Goal: Task Accomplishment & Management: Use online tool/utility

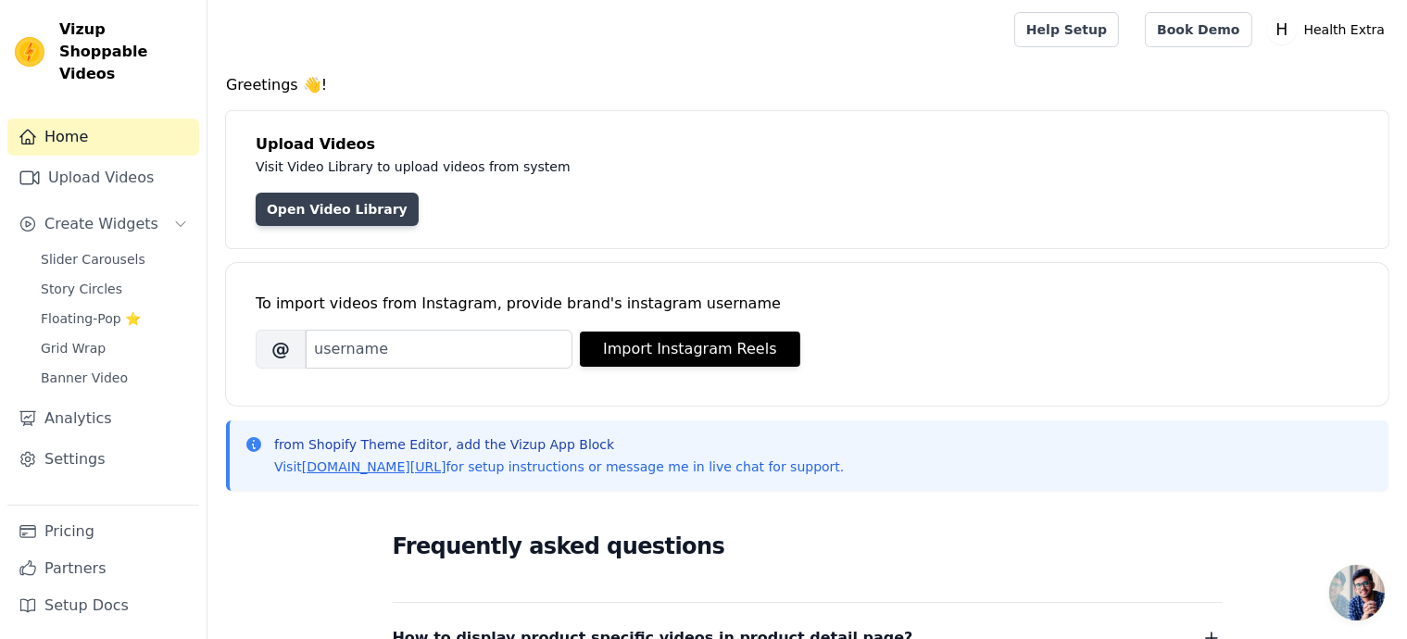
click at [343, 208] on link "Open Video Library" at bounding box center [337, 209] width 163 height 33
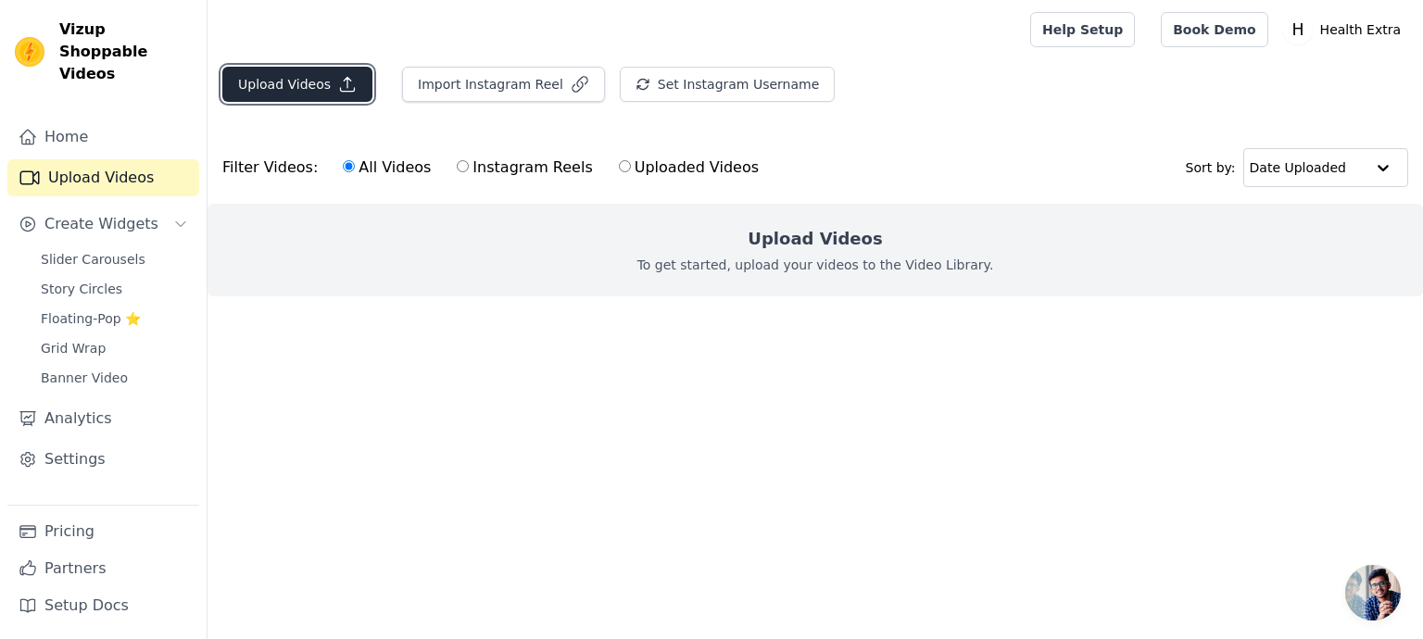
click at [316, 90] on button "Upload Videos" at bounding box center [297, 84] width 150 height 35
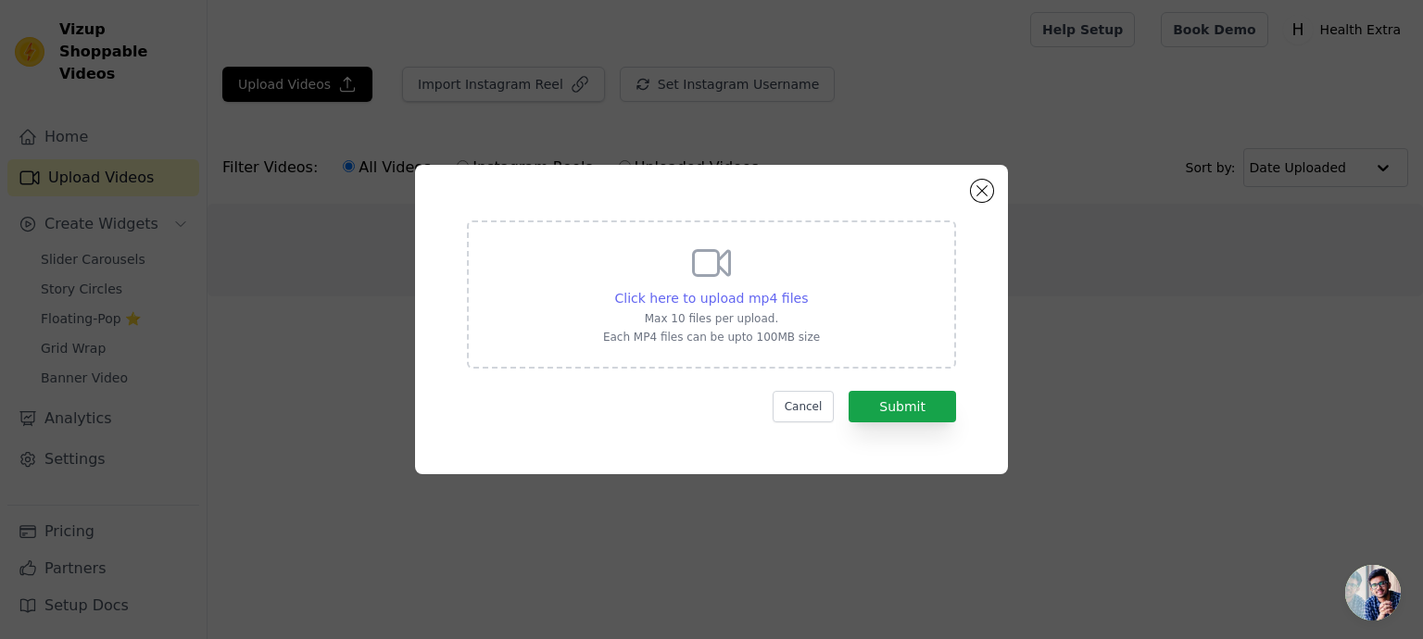
click at [704, 296] on span "Click here to upload mp4 files" at bounding box center [712, 298] width 194 height 15
click at [807, 289] on input "Click here to upload mp4 files Max 10 files per upload. Each MP4 files can be u…" at bounding box center [807, 288] width 1 height 1
type input "C:\fakepath\PROSTAR 100% WHEY PROTIEN ✅ Premium Imported product🚚 All [GEOGRAPH…"
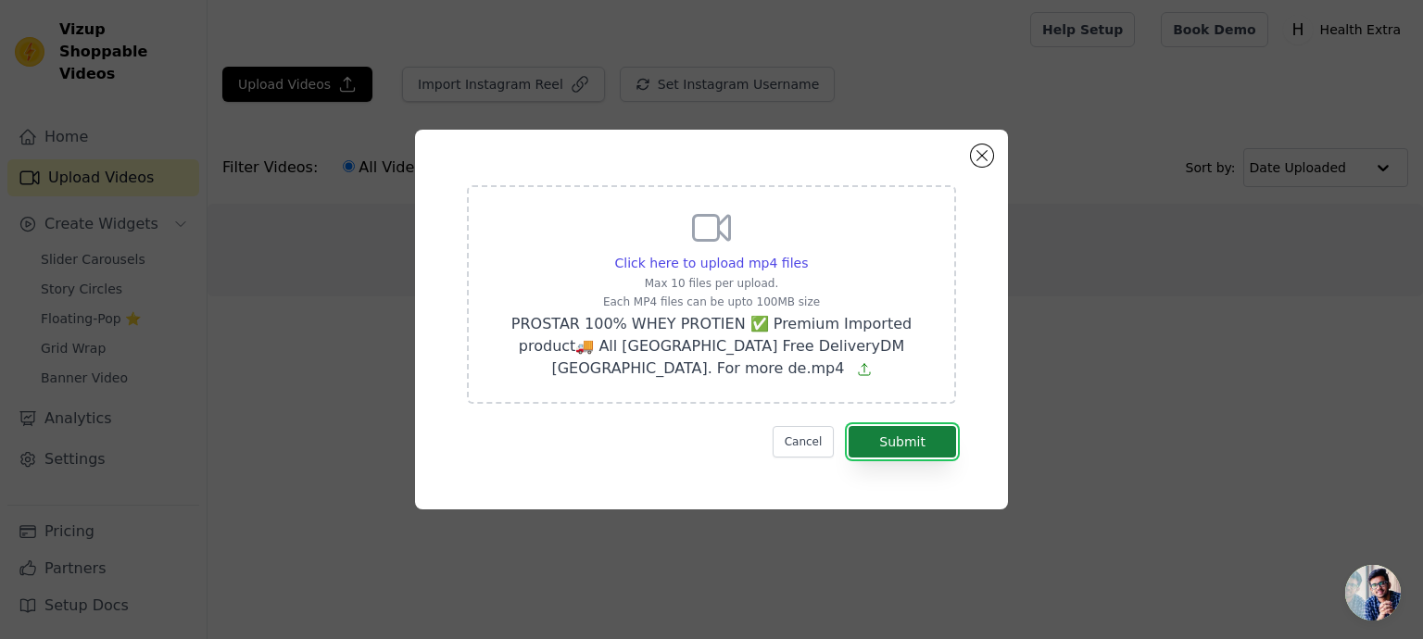
click at [900, 434] on button "Submit" at bounding box center [902, 441] width 107 height 31
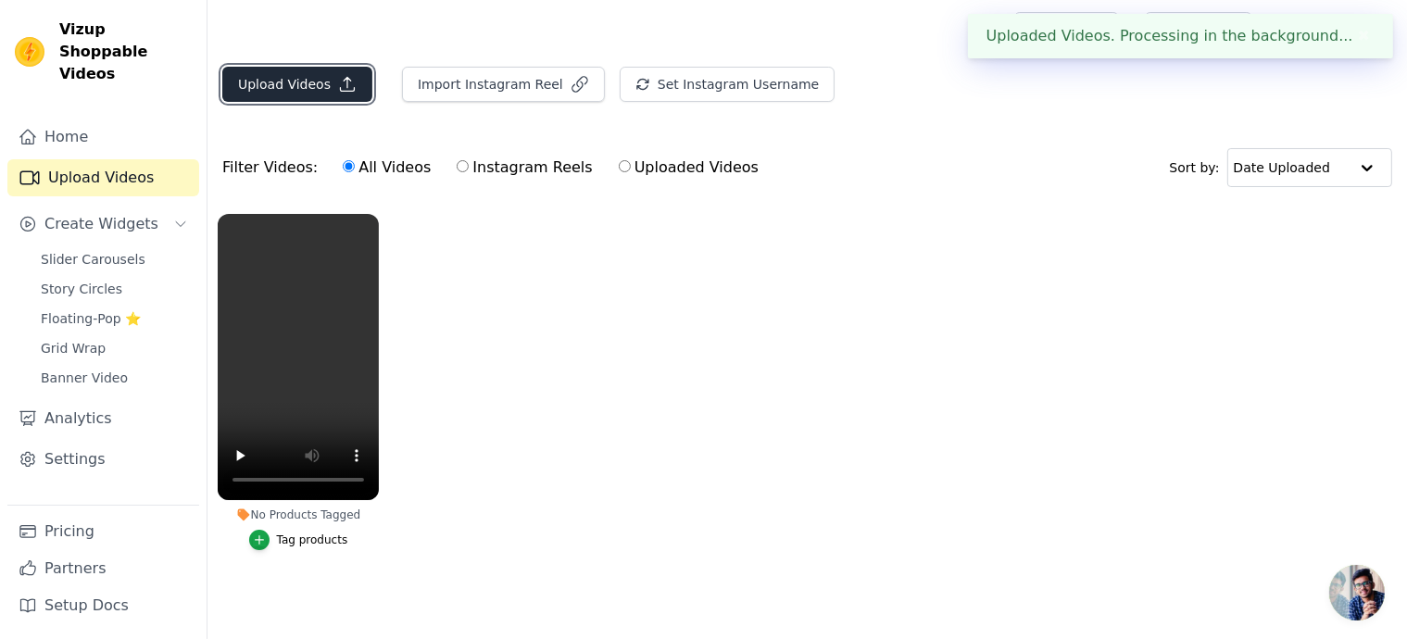
click at [308, 86] on button "Upload Videos" at bounding box center [297, 84] width 150 height 35
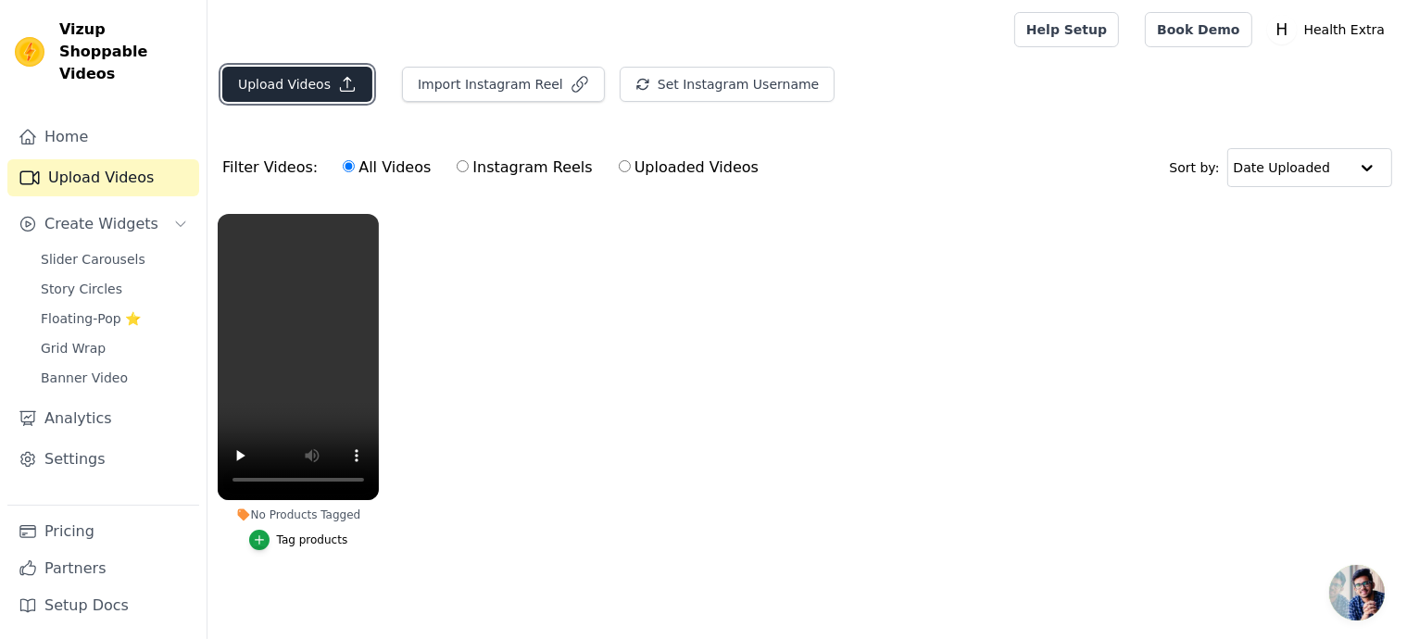
click at [326, 88] on button "Upload Videos" at bounding box center [297, 84] width 150 height 35
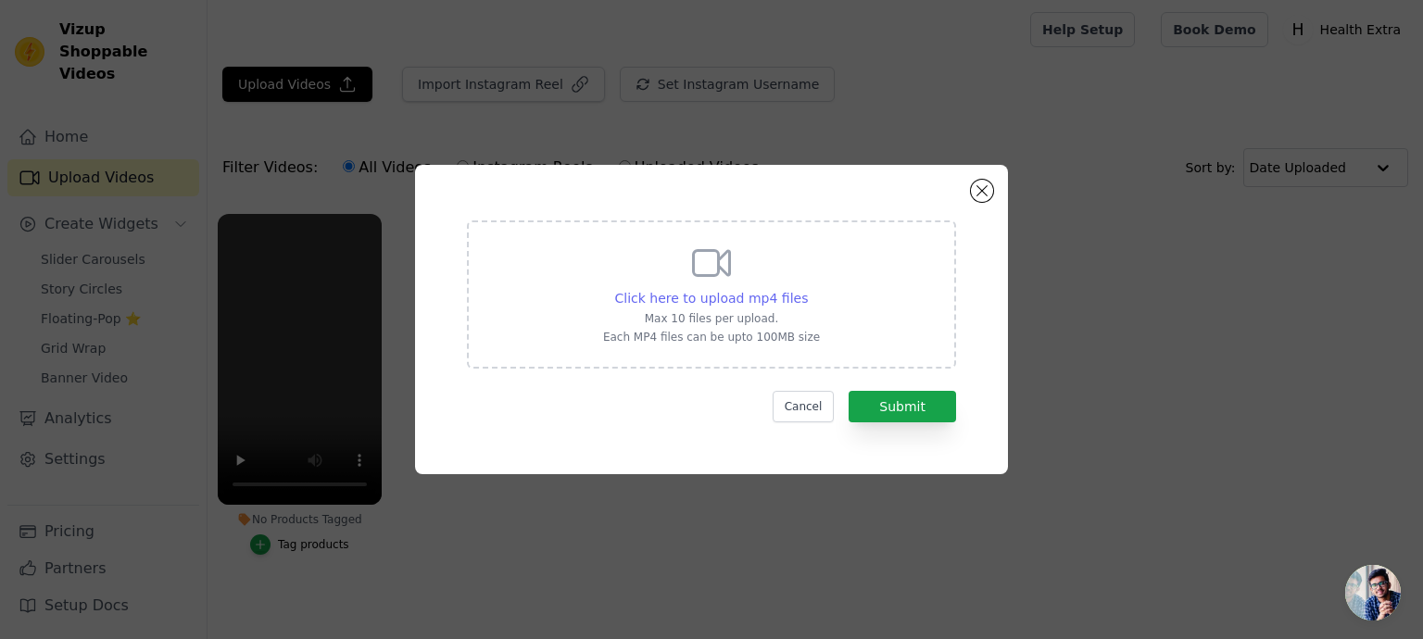
click at [684, 301] on span "Click here to upload mp4 files" at bounding box center [712, 298] width 194 height 15
click at [807, 289] on input "Click here to upload mp4 files Max 10 files per upload. Each MP4 files can be u…" at bounding box center [807, 288] width 1 height 1
type input "C:\fakepath\APPLIED NUTRITION CRITICAL ADVANCED PROTIEN ✅ Premium Imported prod…"
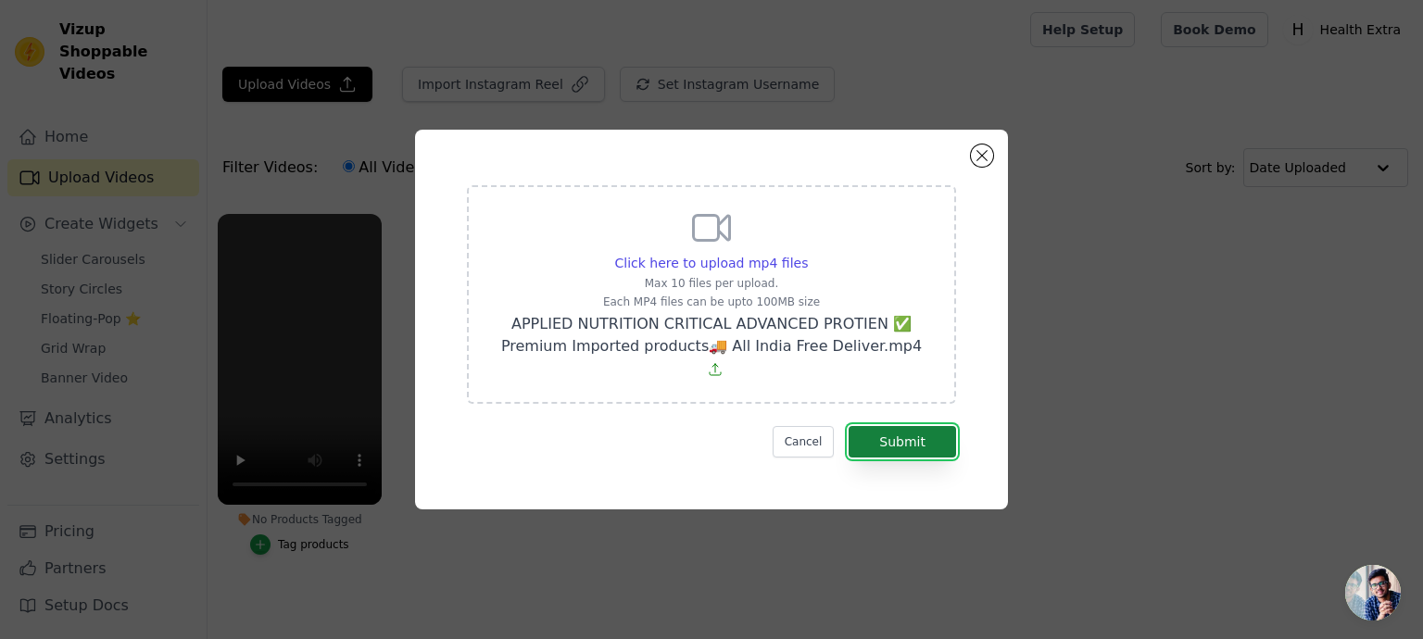
click at [918, 436] on button "Submit" at bounding box center [902, 441] width 107 height 31
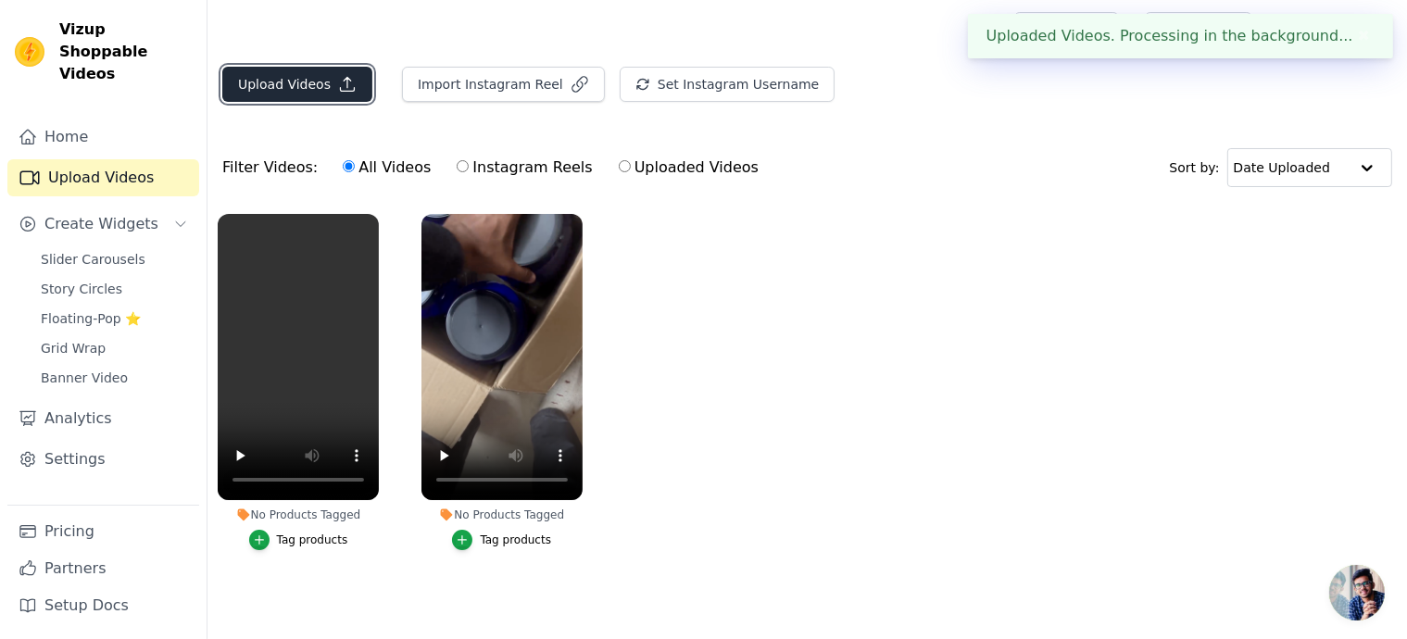
click at [303, 76] on button "Upload Videos" at bounding box center [297, 84] width 150 height 35
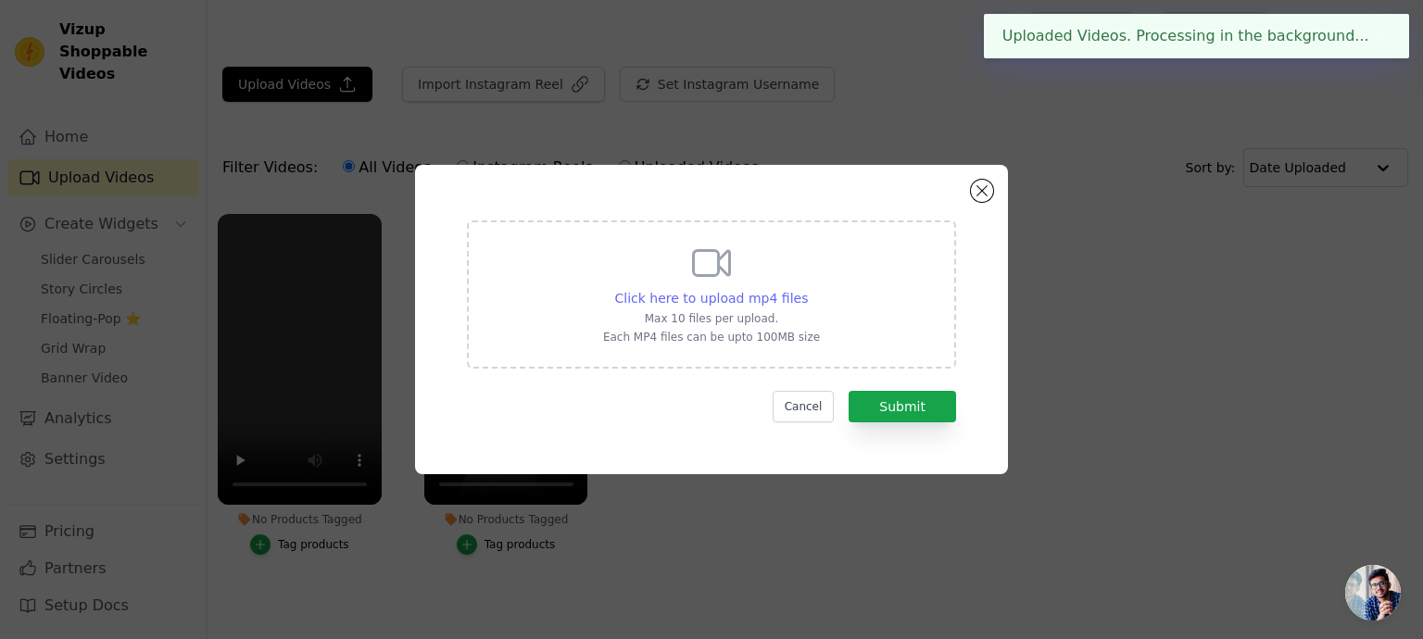
click at [737, 302] on span "Click here to upload mp4 files" at bounding box center [712, 298] width 194 height 15
click at [807, 289] on input "Click here to upload mp4 files Max 10 files per upload. Each MP4 files can be u…" at bounding box center [807, 288] width 1 height 1
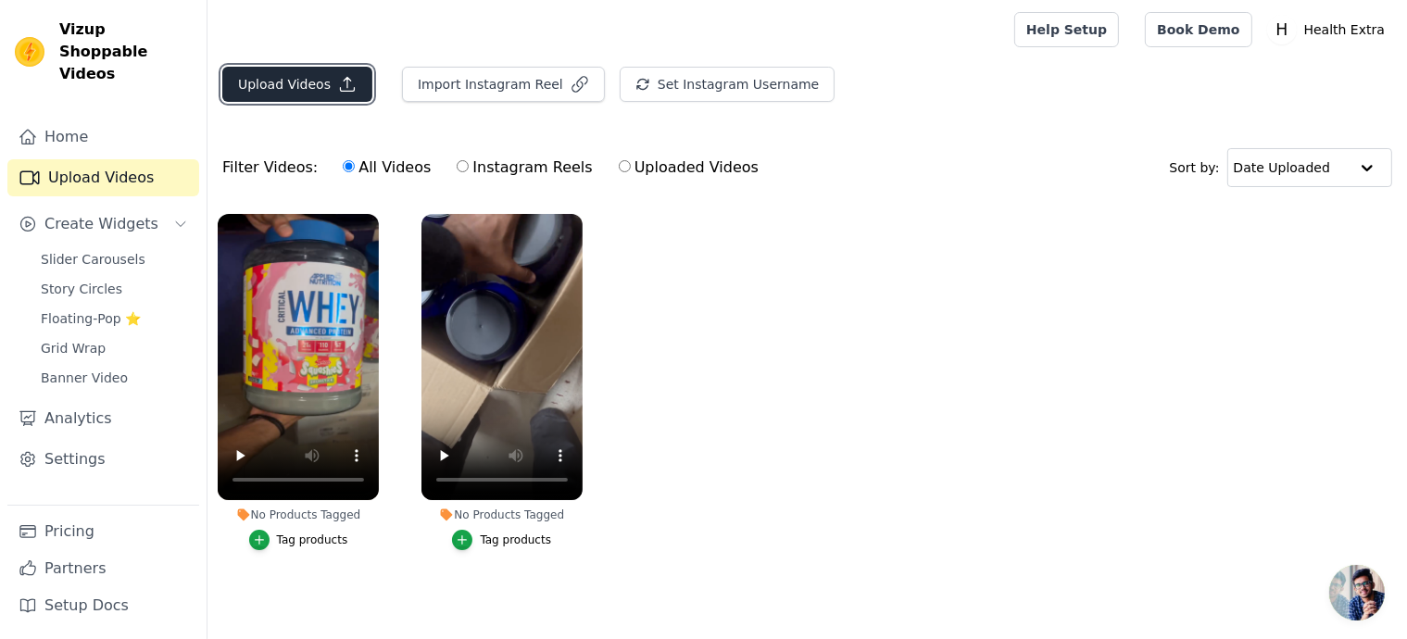
click at [338, 82] on icon "button" at bounding box center [347, 84] width 19 height 19
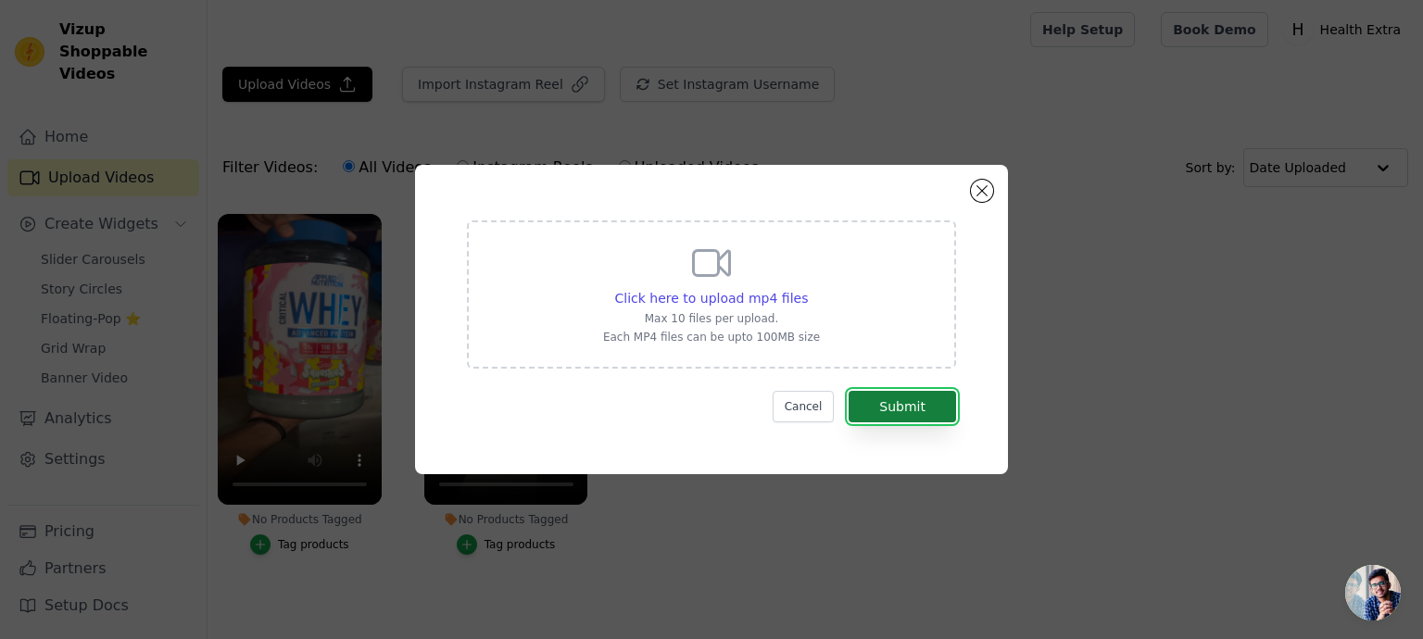
click at [909, 407] on button "Submit" at bounding box center [902, 406] width 107 height 31
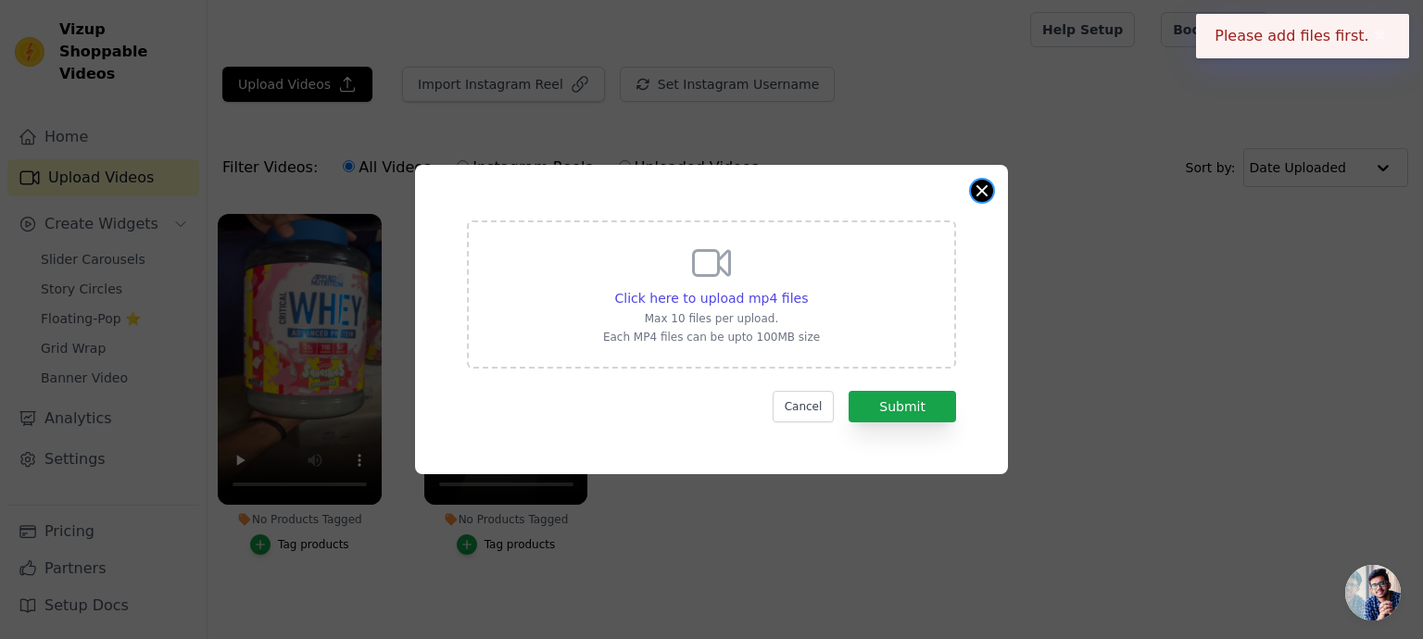
click at [980, 190] on button "Close modal" at bounding box center [982, 191] width 22 height 22
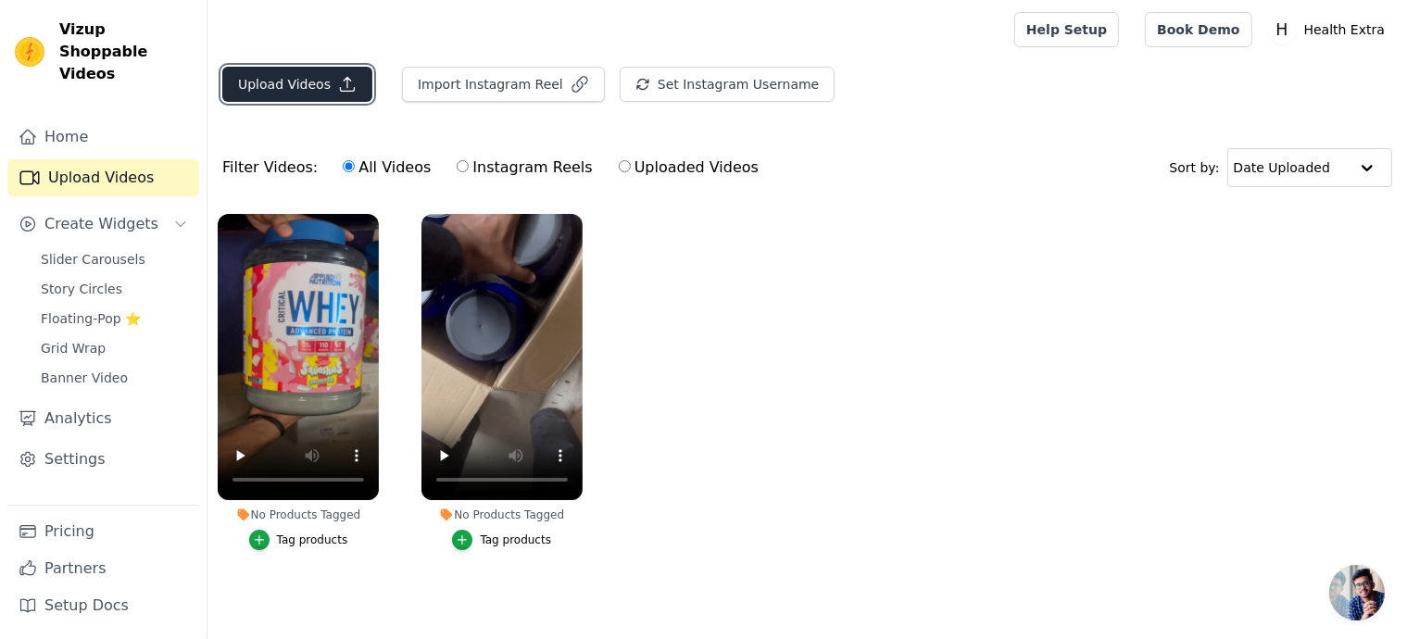
click at [343, 85] on icon "button" at bounding box center [347, 84] width 19 height 19
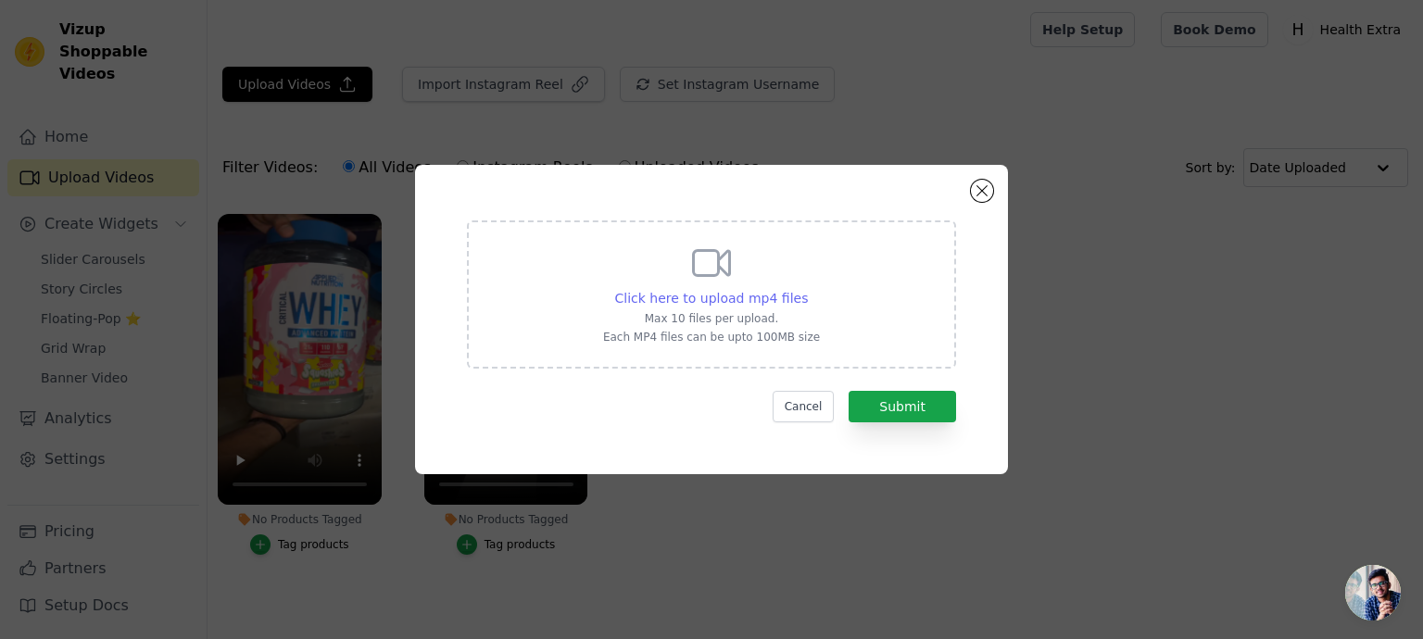
click at [771, 304] on span "Click here to upload mp4 files" at bounding box center [712, 298] width 194 height 15
click at [807, 289] on input "Click here to upload mp4 files Max 10 files per upload. Each MP4 files can be u…" at bounding box center [807, 288] width 1 height 1
type input "C:\fakepath\✅ Premium Imported product🚚 All India Free Delivery 🔹100% Hydrolyze…"
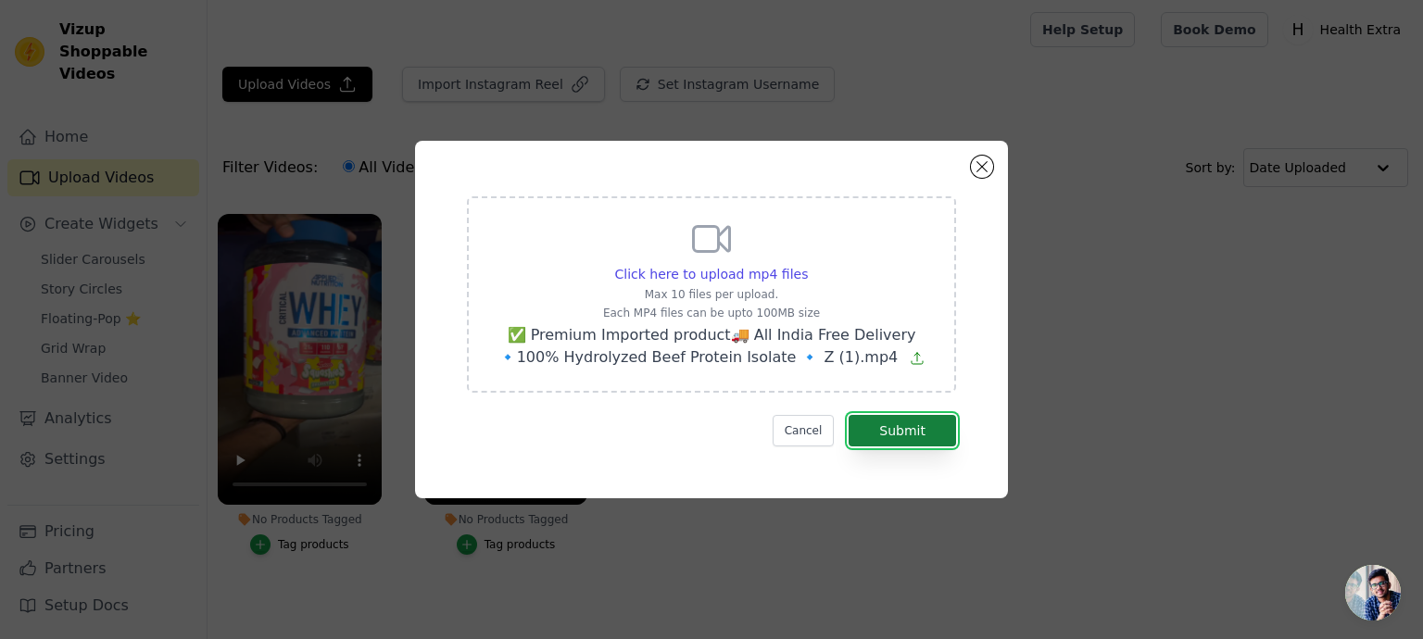
click at [908, 420] on button "Submit" at bounding box center [902, 430] width 107 height 31
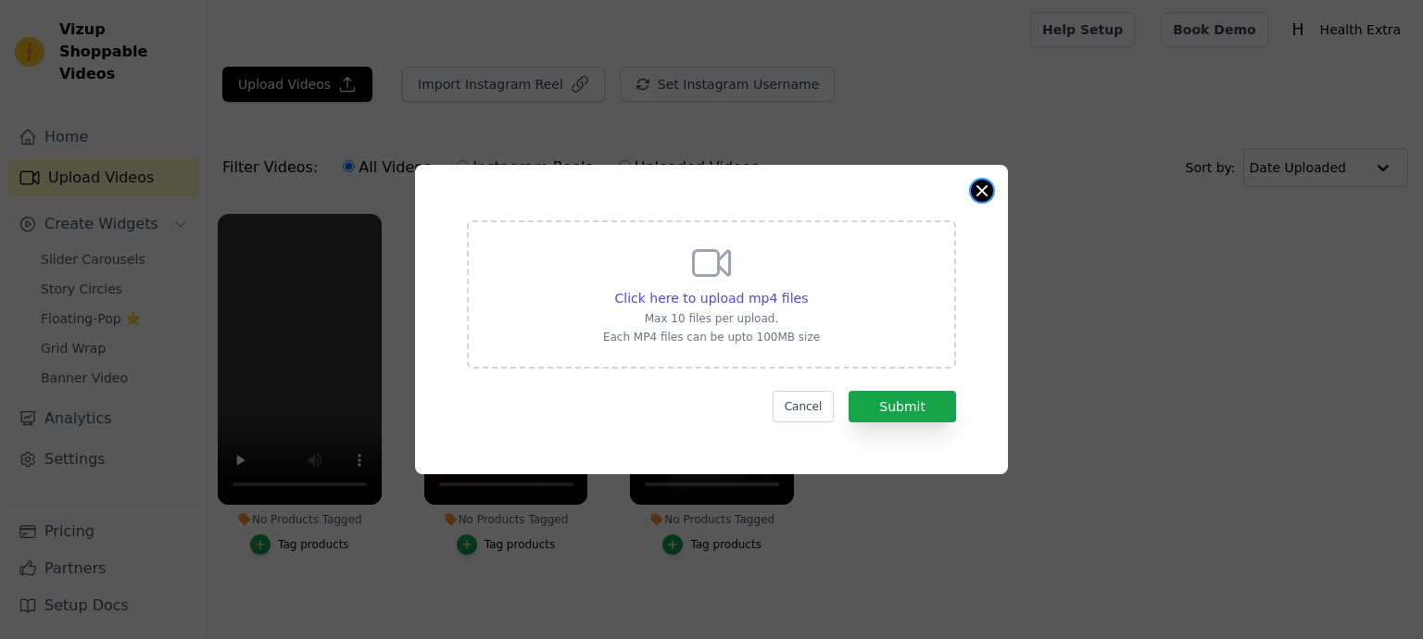
click at [979, 193] on button "Close modal" at bounding box center [982, 191] width 22 height 22
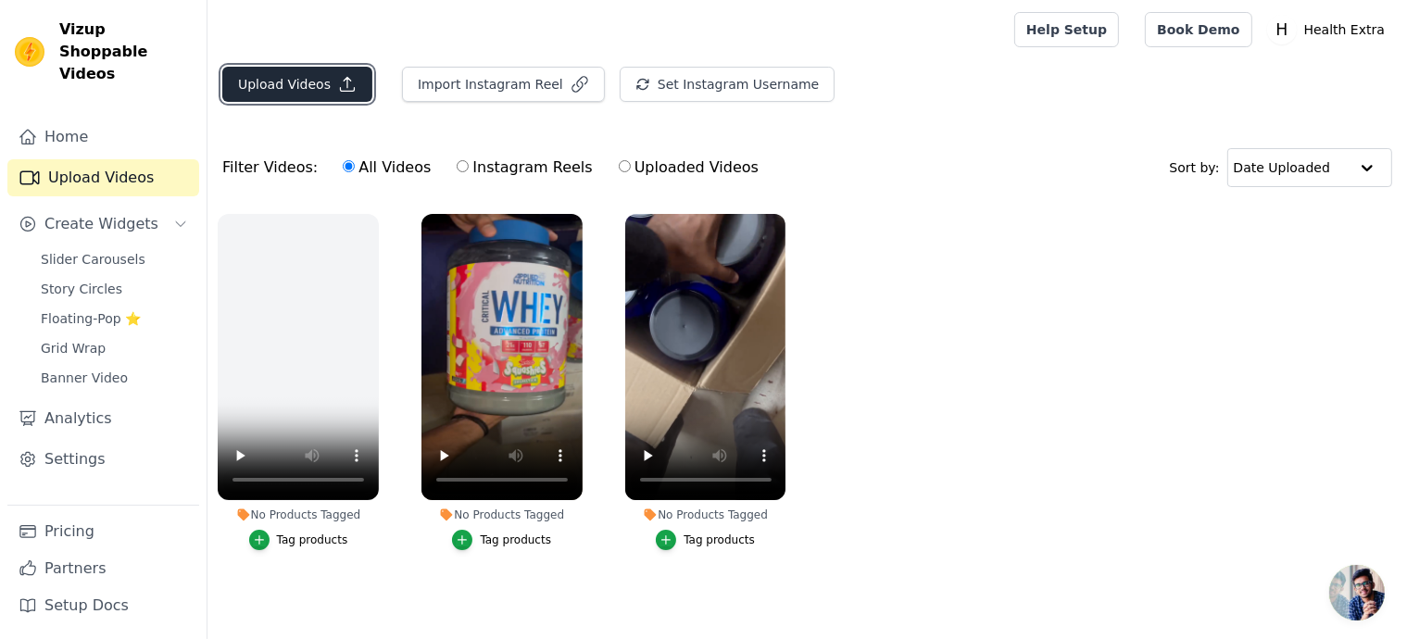
click at [338, 79] on icon "button" at bounding box center [347, 84] width 19 height 19
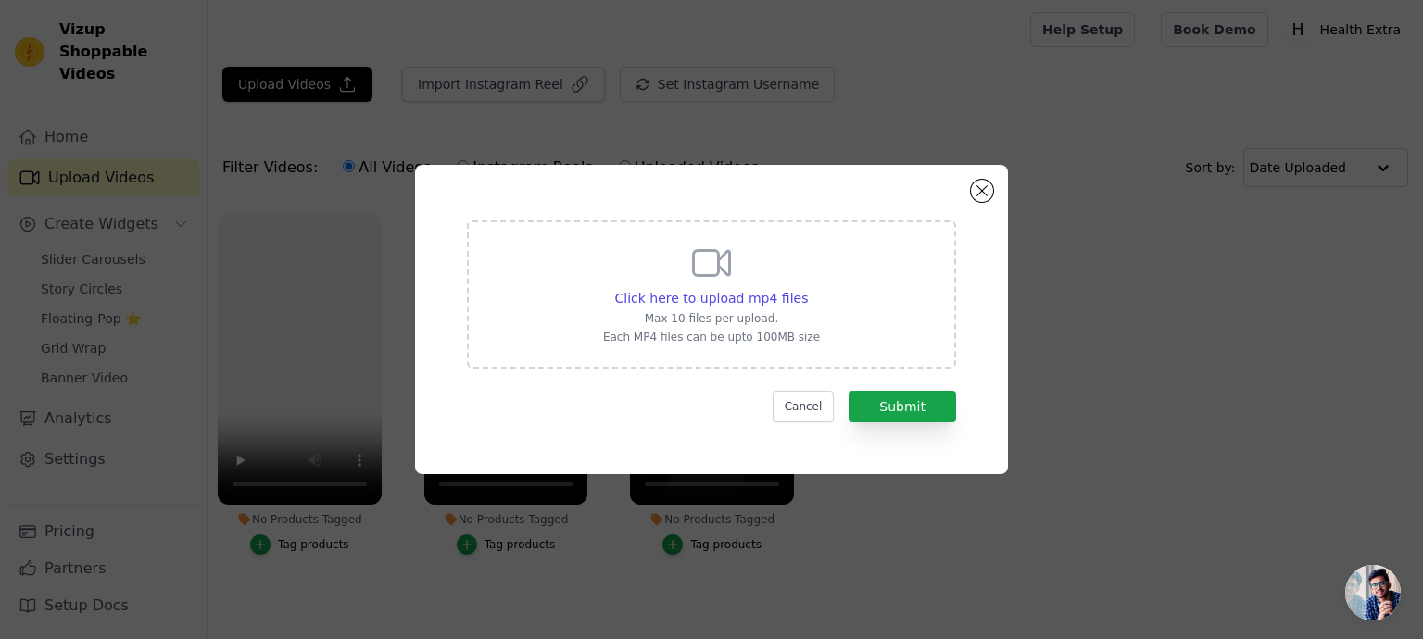
click at [707, 308] on div "Click here to upload mp4 files Max 10 files per upload. Each MP4 files can be u…" at bounding box center [711, 293] width 217 height 104
click at [807, 289] on input "Click here to upload mp4 files Max 10 files per upload. Each MP4 files can be u…" at bounding box center [807, 288] width 1 height 1
type input "C:\fakepath\ISO100 Hydrolyzed Whey Protein 🇺🇸✨_✅ Ultra-fast absorption✅ Hydroly…"
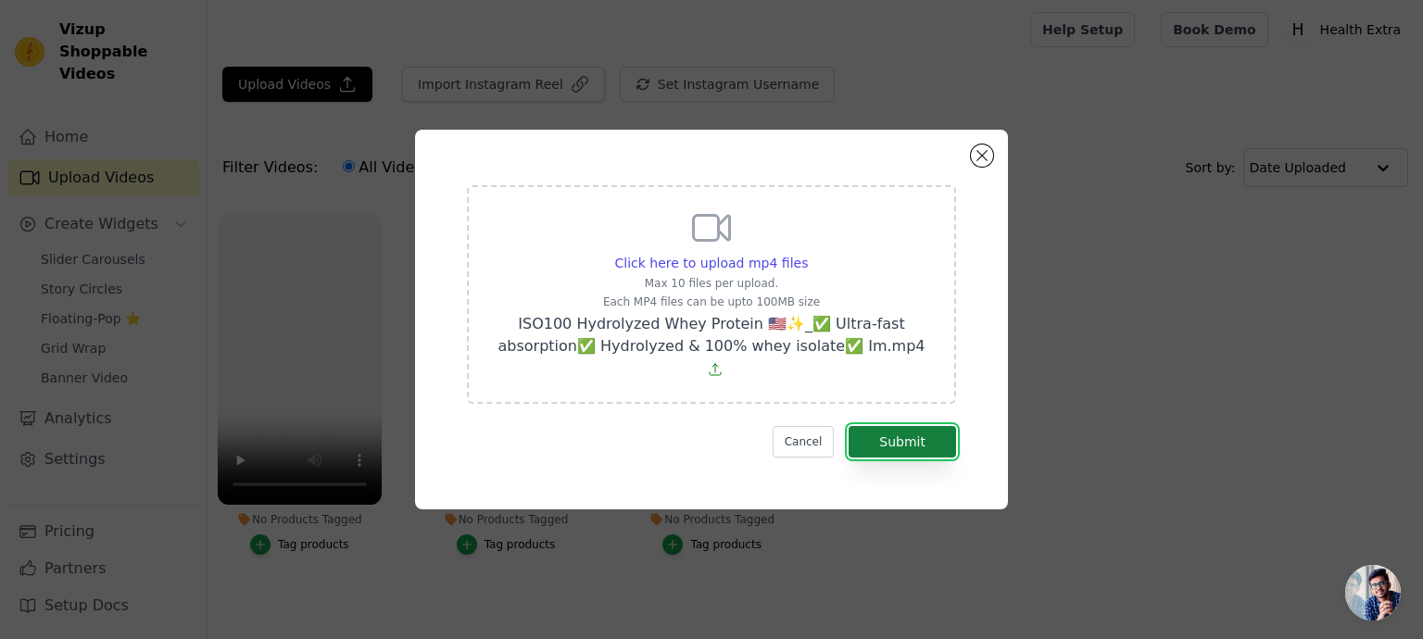
click at [894, 426] on button "Submit" at bounding box center [902, 441] width 107 height 31
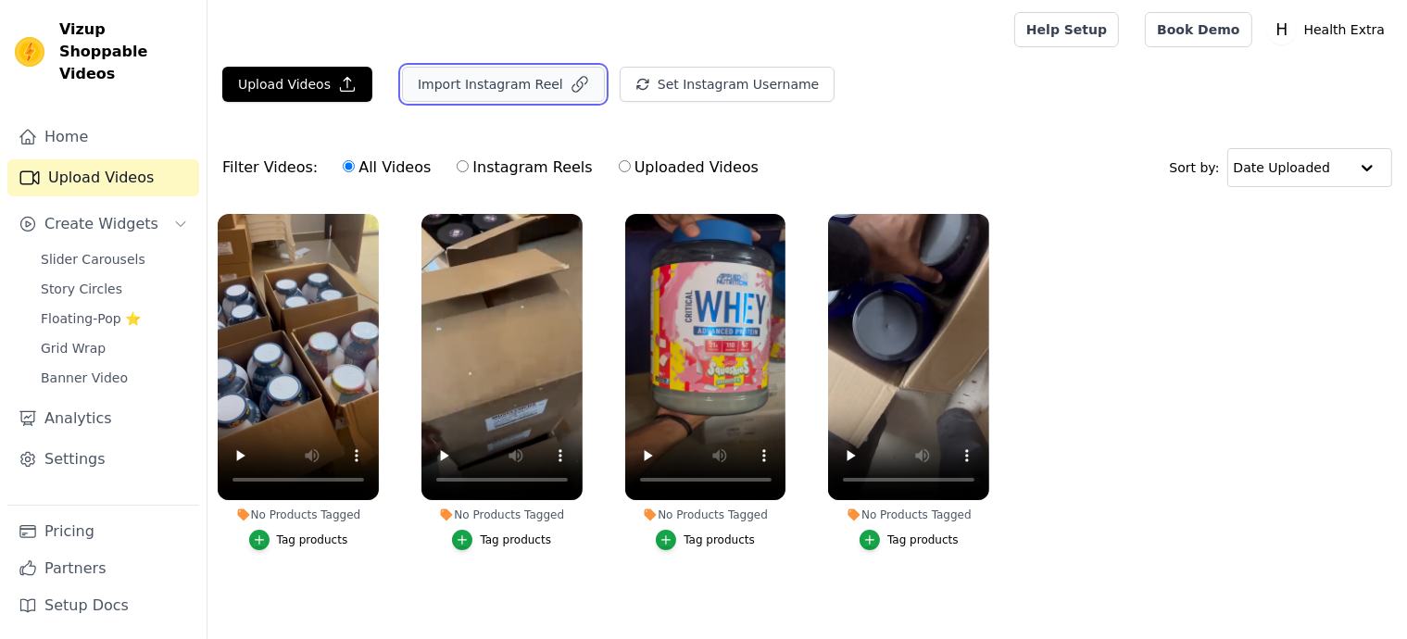
click at [534, 82] on button "Import Instagram Reel" at bounding box center [503, 84] width 203 height 35
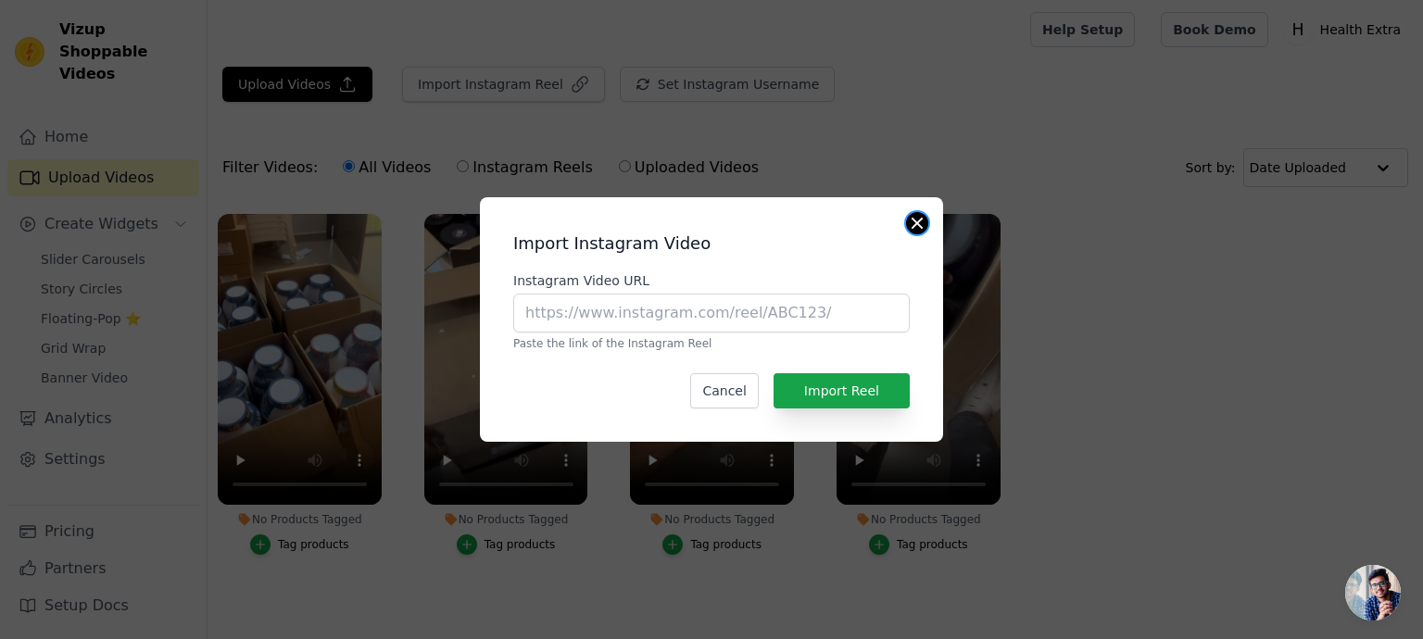
click at [925, 228] on button "Close modal" at bounding box center [917, 223] width 22 height 22
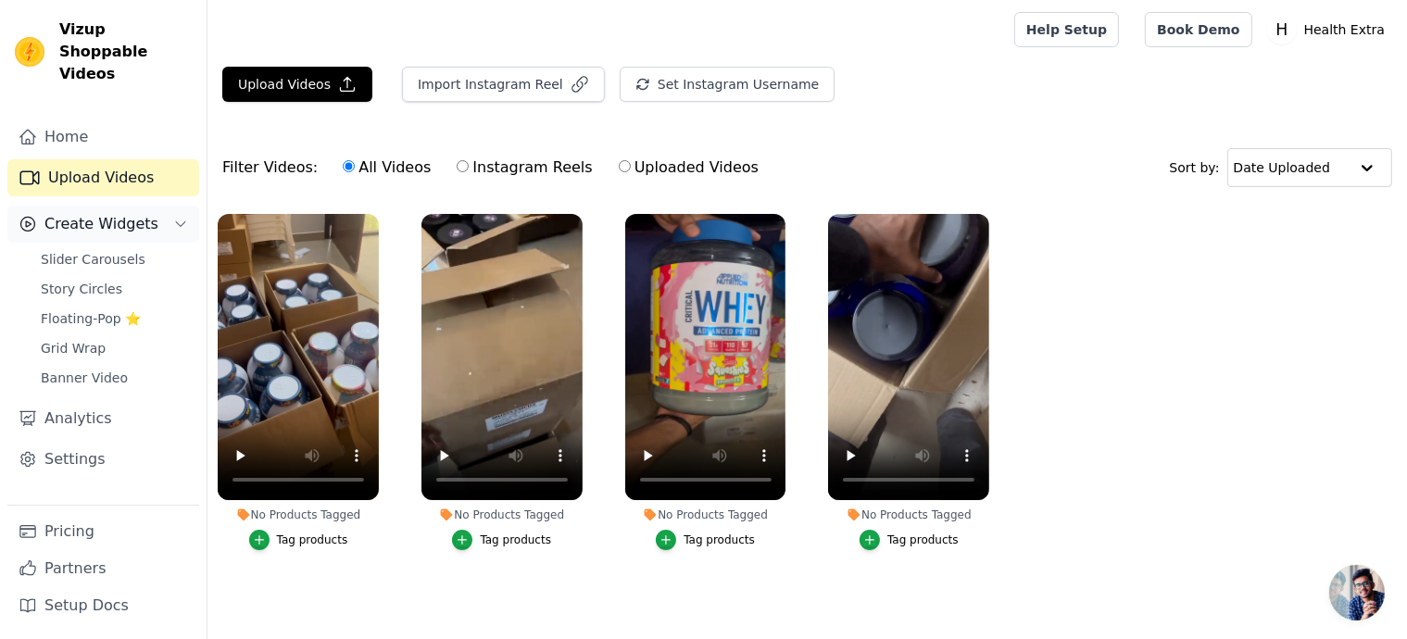
click at [102, 213] on span "Create Widgets" at bounding box center [101, 224] width 114 height 22
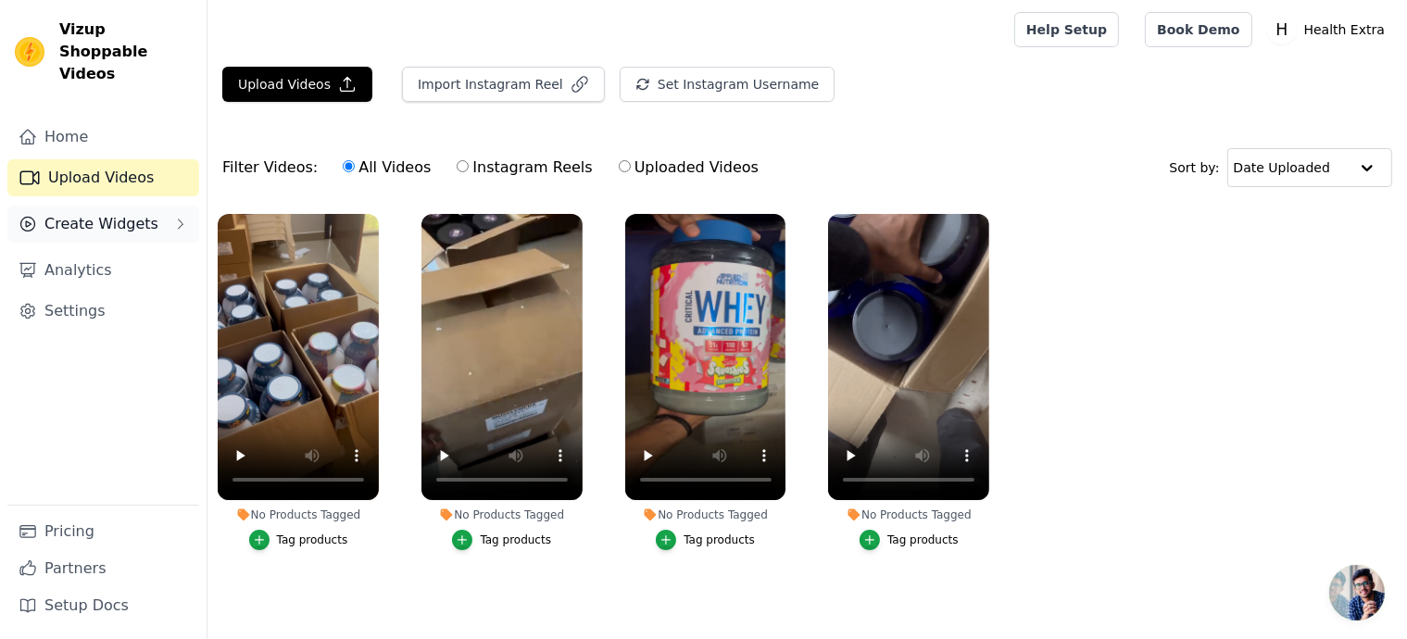
click at [102, 213] on span "Create Widgets" at bounding box center [101, 224] width 114 height 22
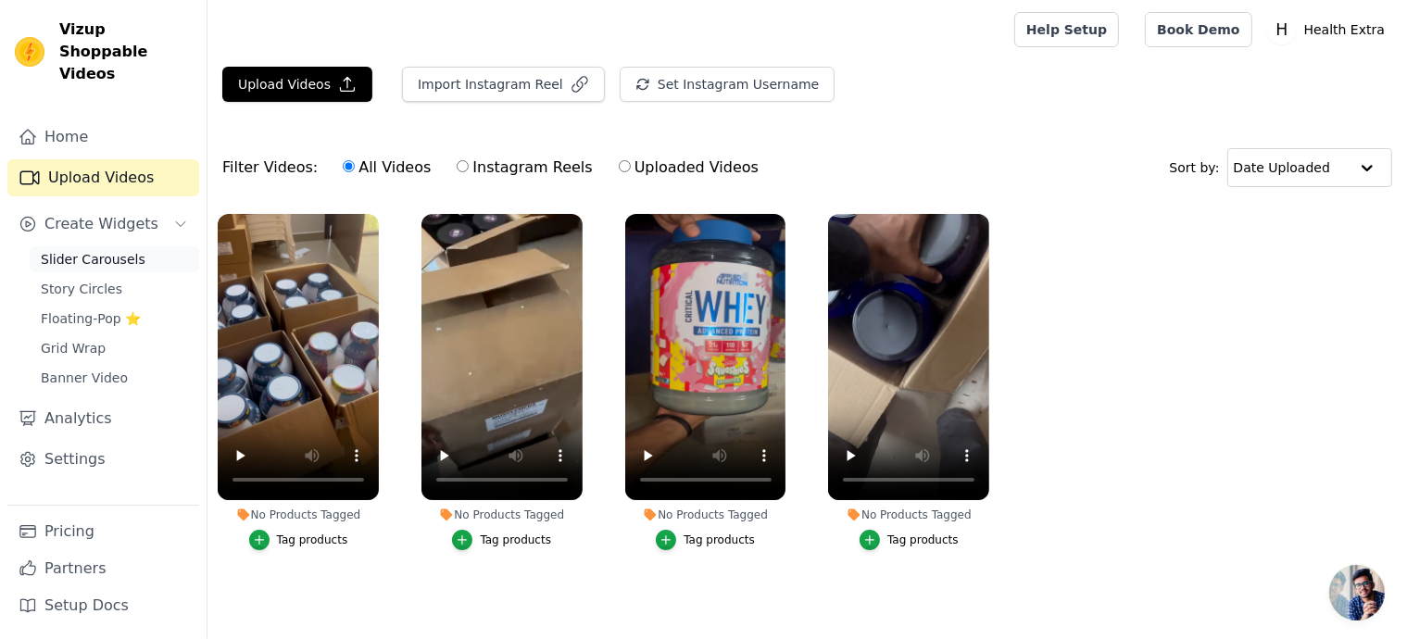
click at [113, 250] on span "Slider Carousels" at bounding box center [93, 259] width 105 height 19
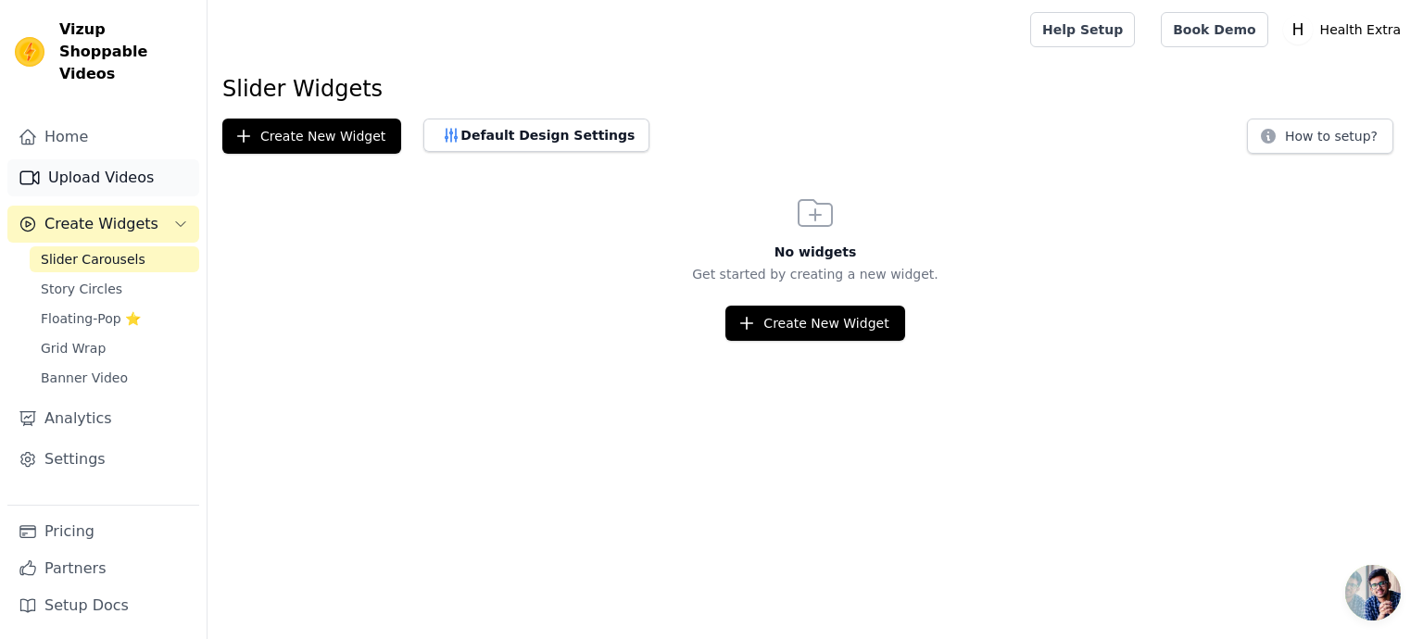
click at [120, 159] on link "Upload Videos" at bounding box center [103, 177] width 192 height 37
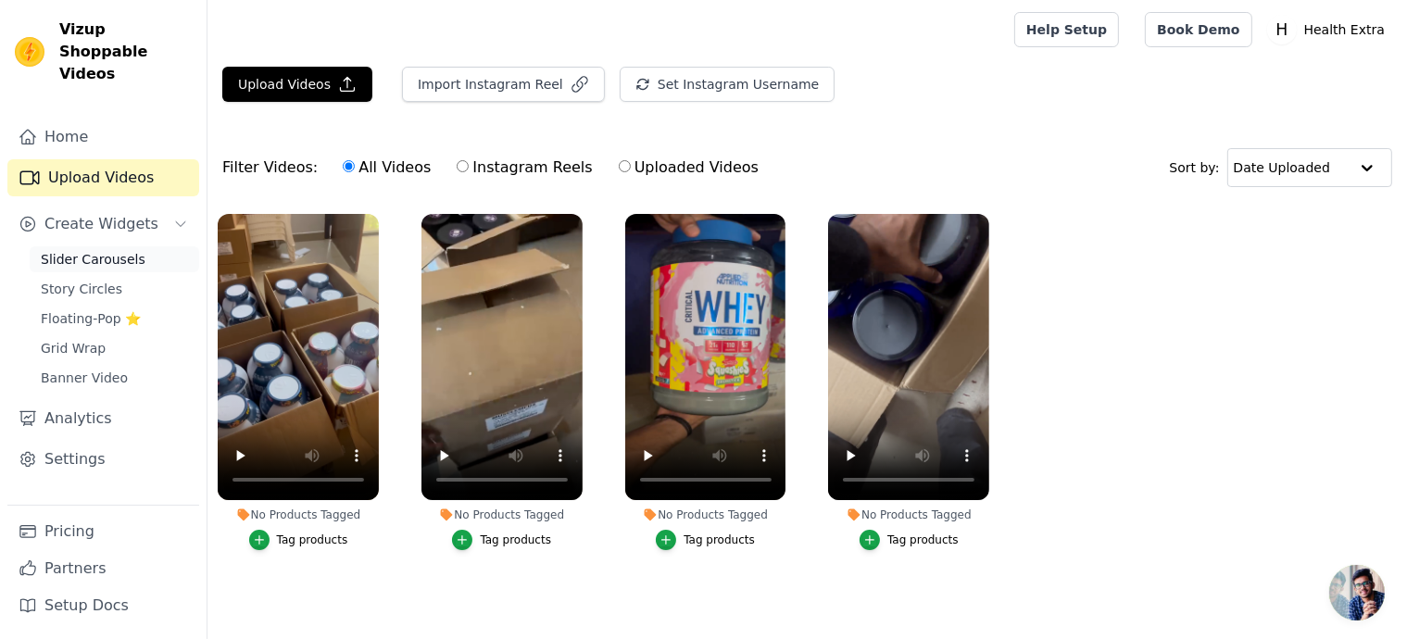
click at [71, 250] on span "Slider Carousels" at bounding box center [93, 259] width 105 height 19
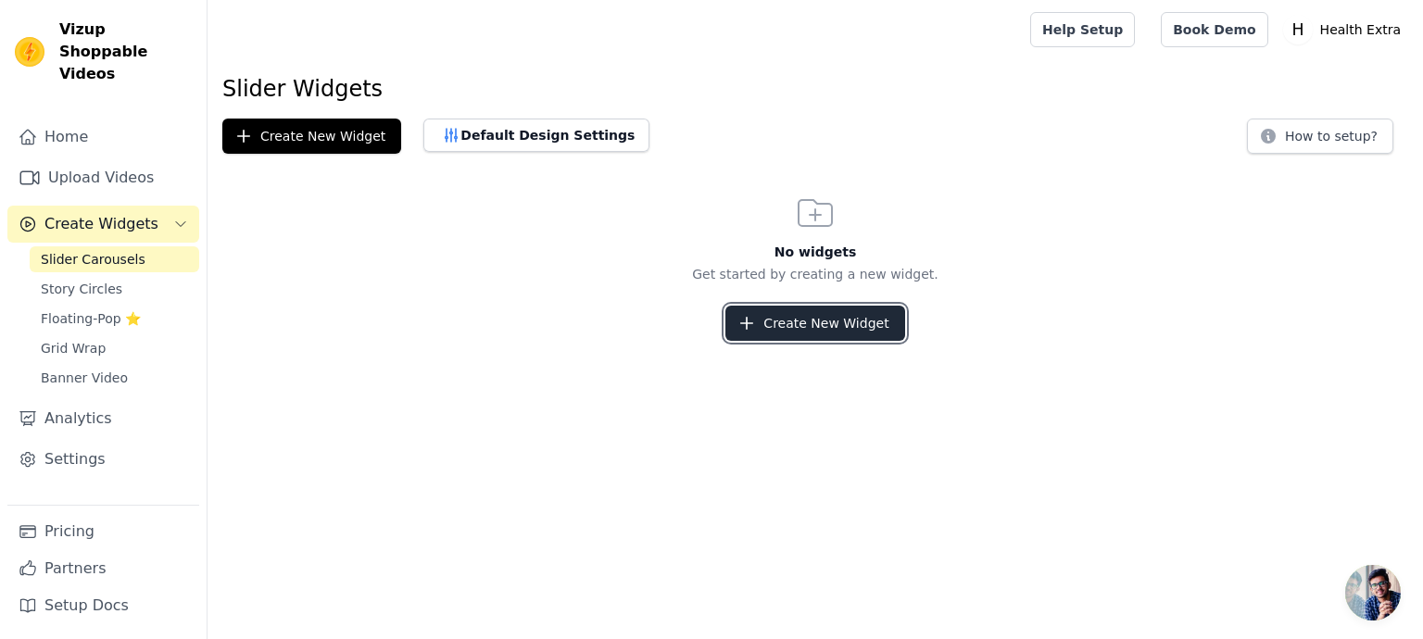
click at [780, 314] on button "Create New Widget" at bounding box center [814, 323] width 179 height 35
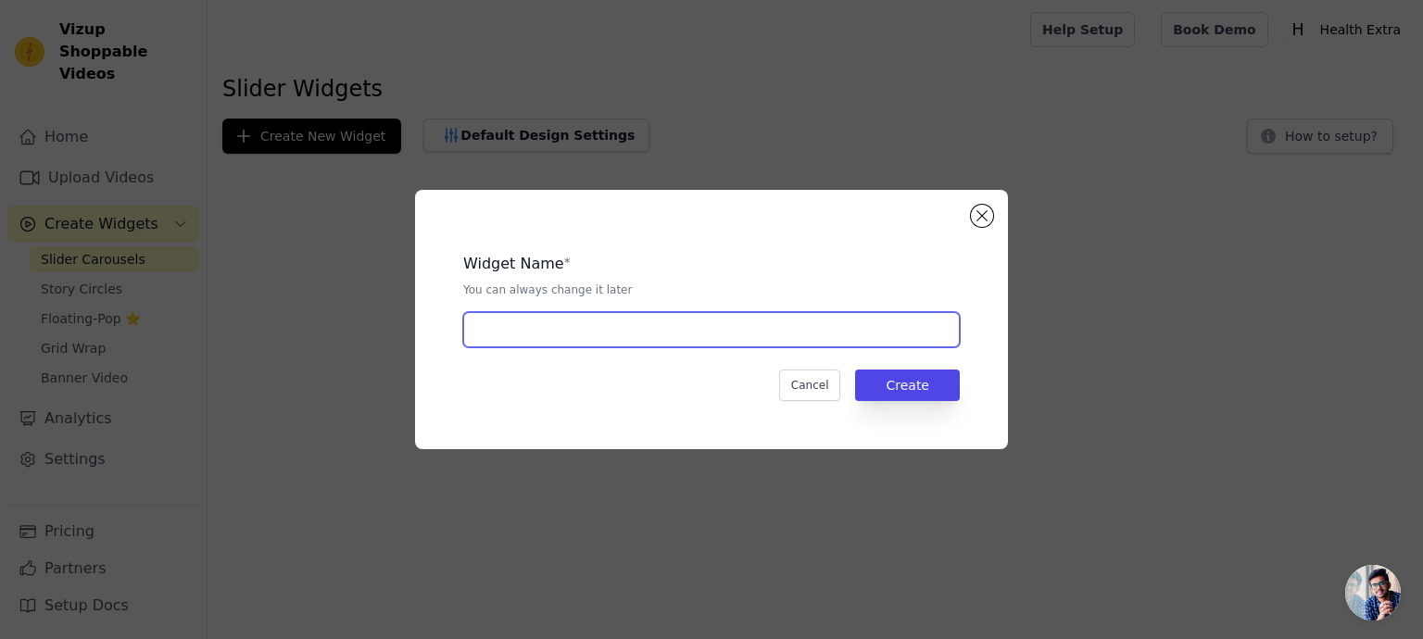
click at [668, 338] on input "text" at bounding box center [711, 329] width 497 height 35
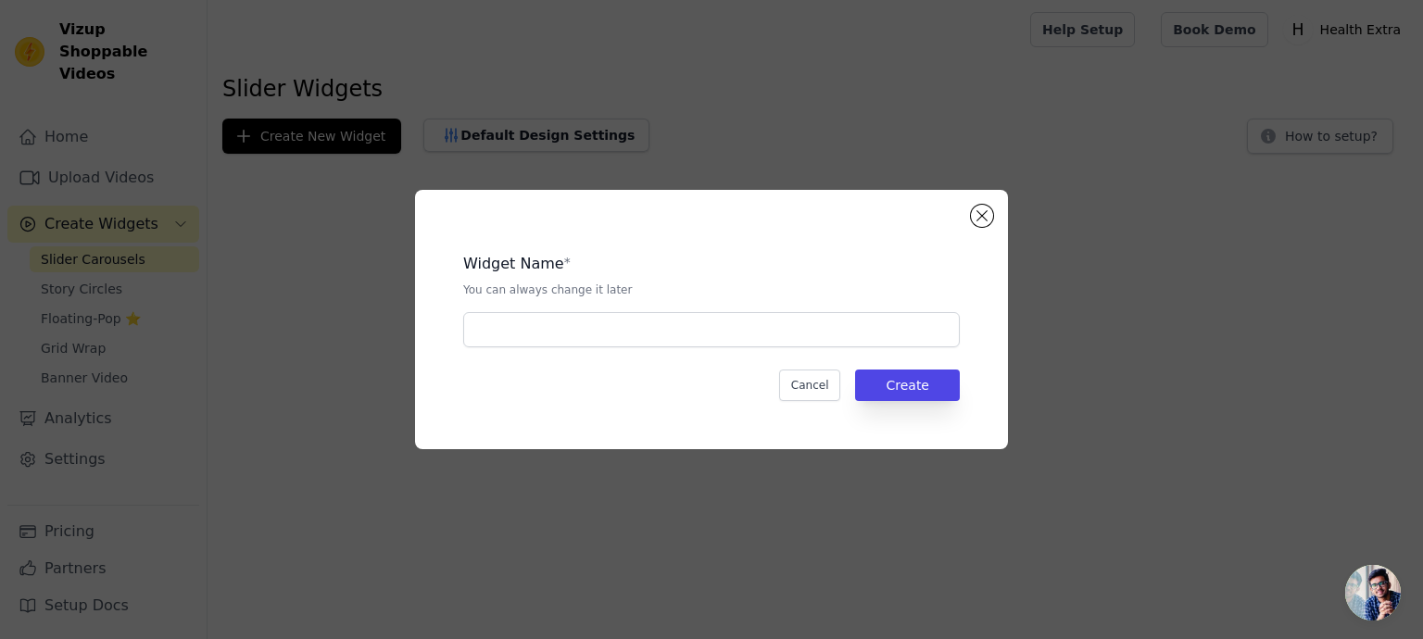
click at [278, 134] on div "Widget Name * You can always change it later Cancel Create" at bounding box center [711, 319] width 1423 height 639
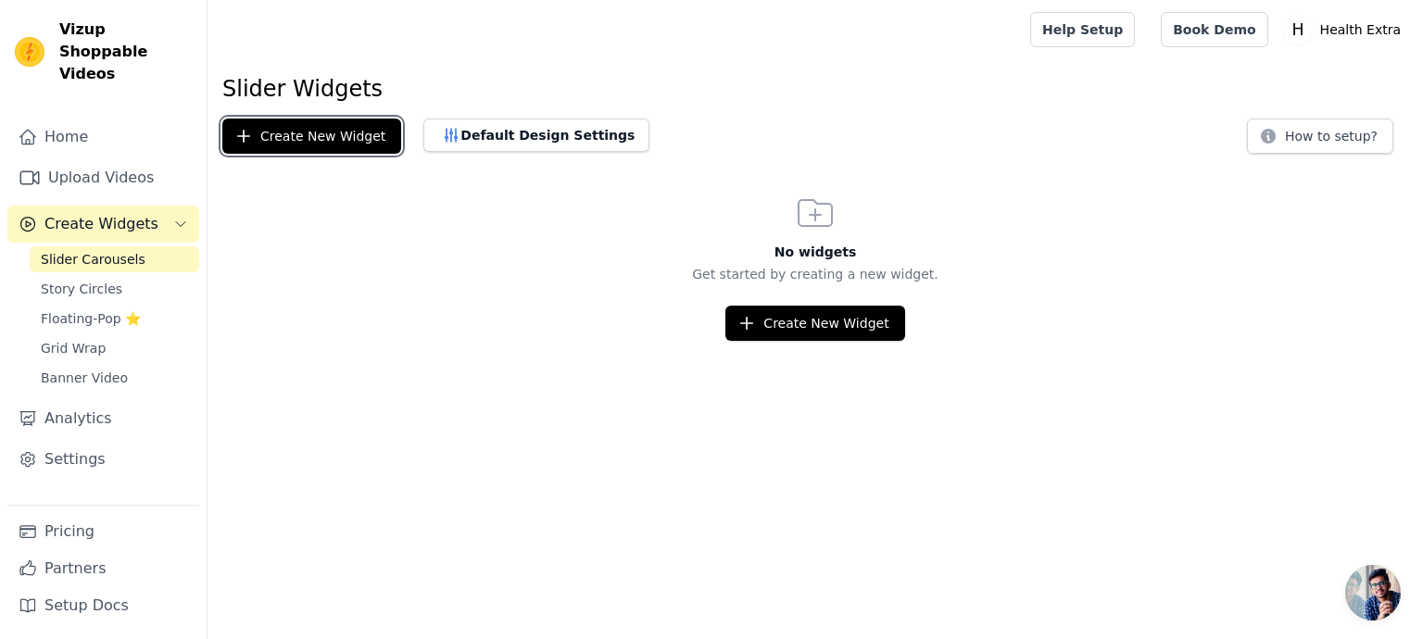
click at [278, 134] on button "Create New Widget" at bounding box center [311, 136] width 179 height 35
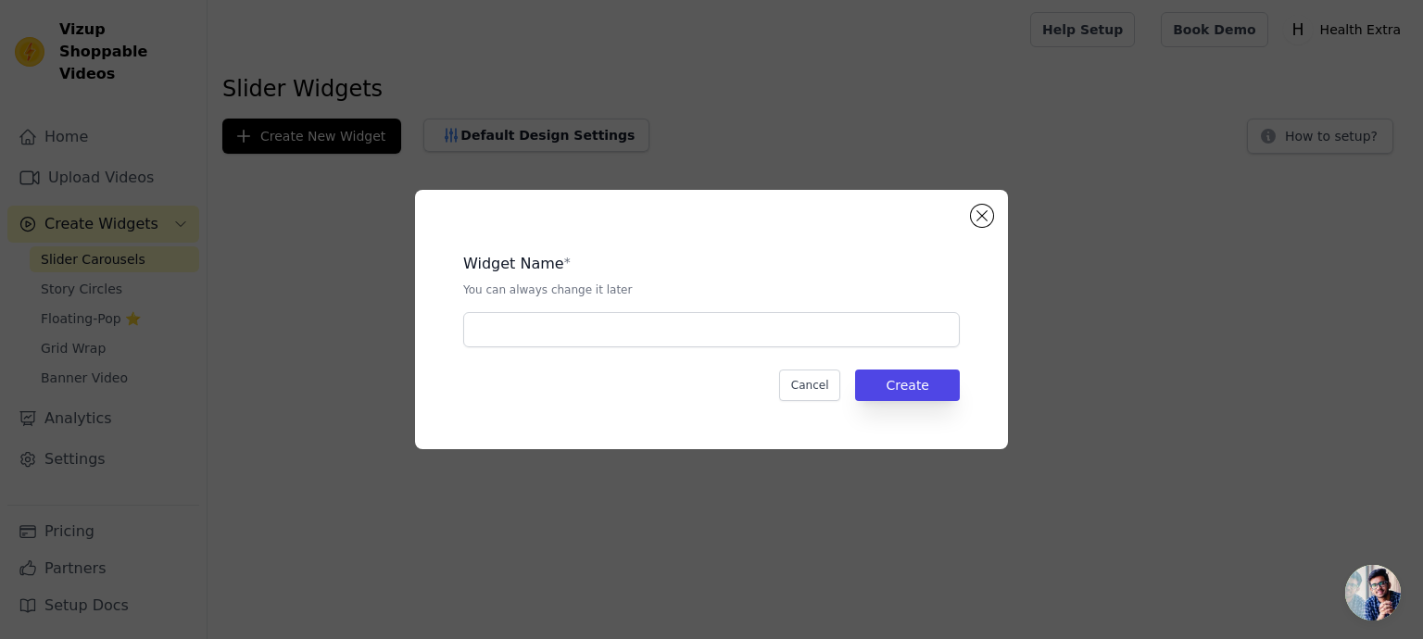
click at [278, 134] on div "Widget Name * You can always change it later Cancel Create" at bounding box center [711, 319] width 1423 height 639
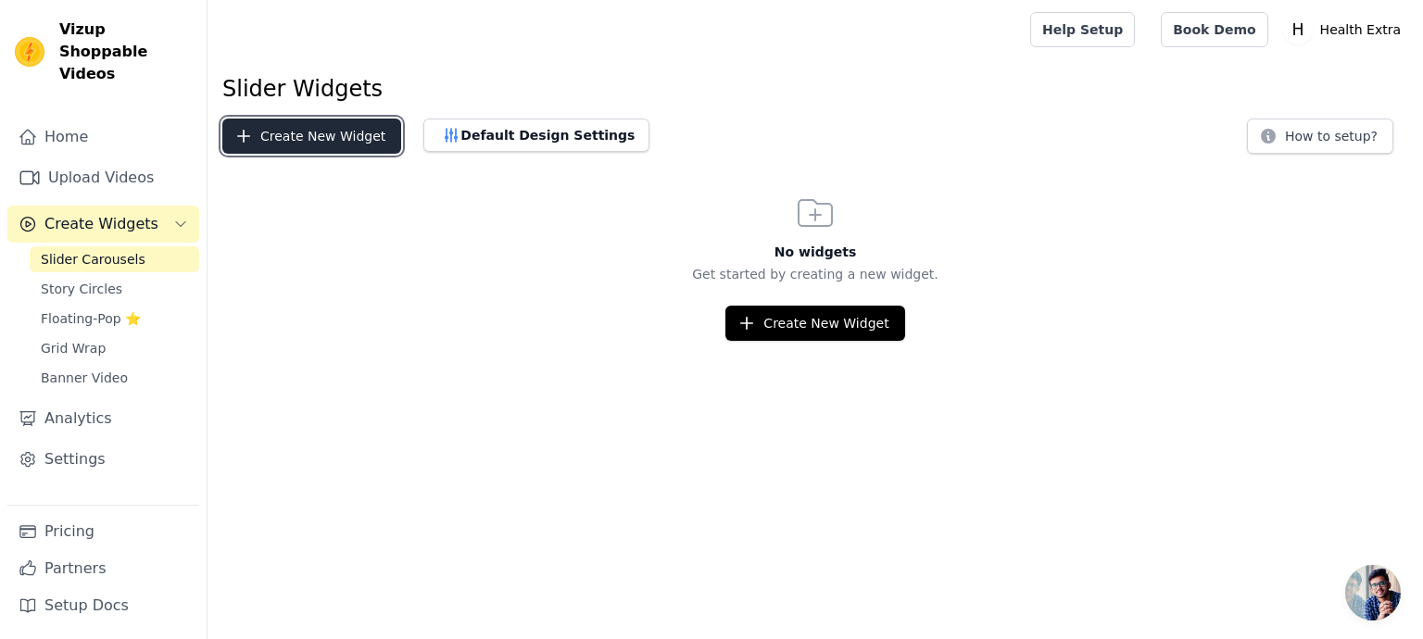
click at [341, 149] on button "Create New Widget" at bounding box center [311, 136] width 179 height 35
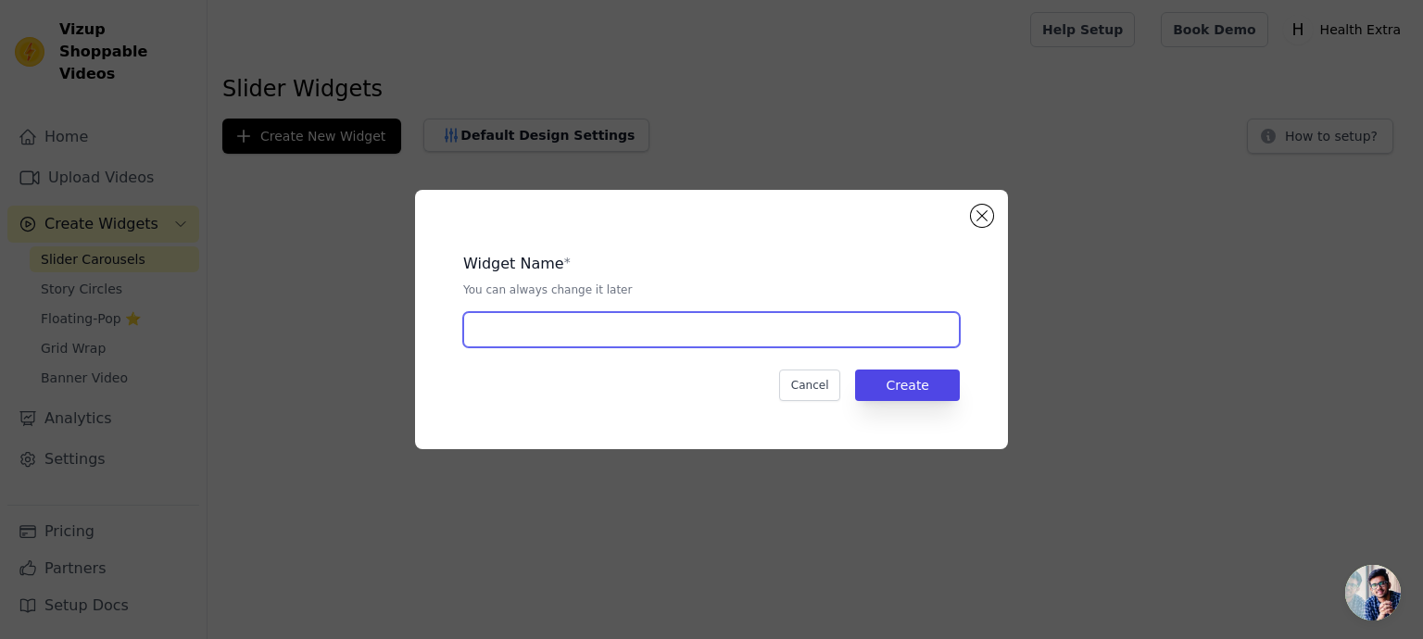
click at [598, 330] on input "text" at bounding box center [711, 329] width 497 height 35
type input "Whey"
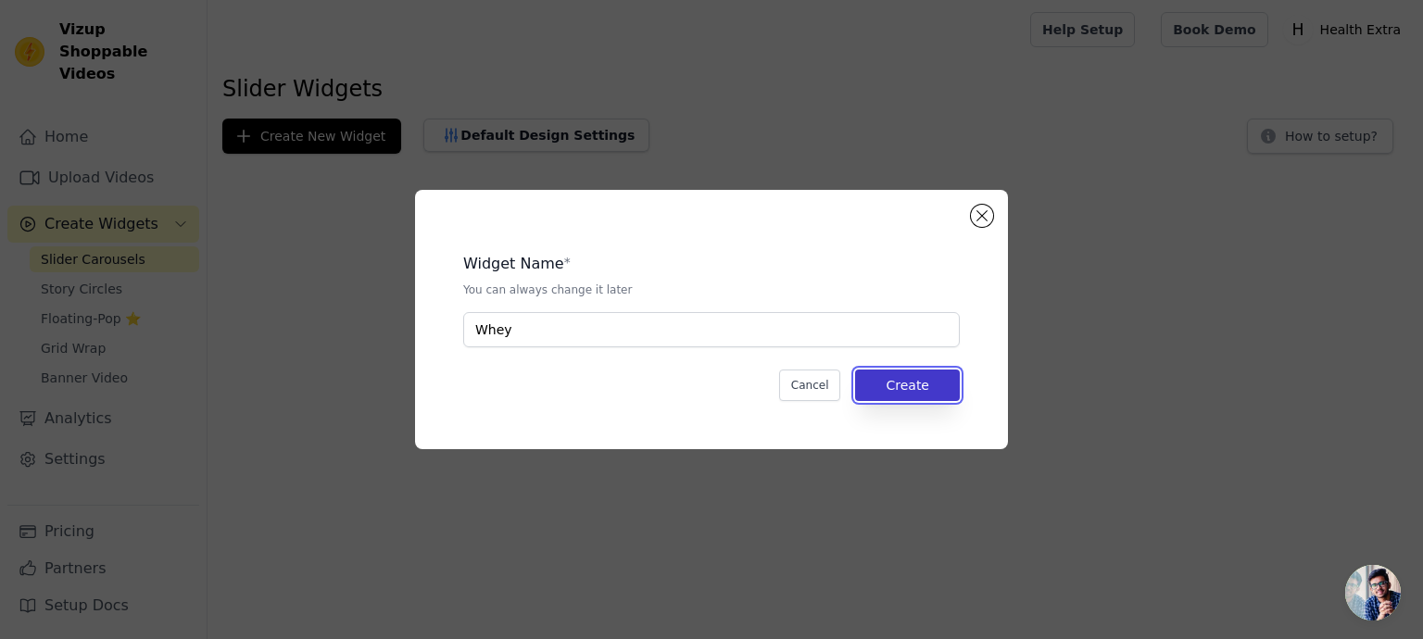
click at [922, 385] on button "Create" at bounding box center [907, 385] width 105 height 31
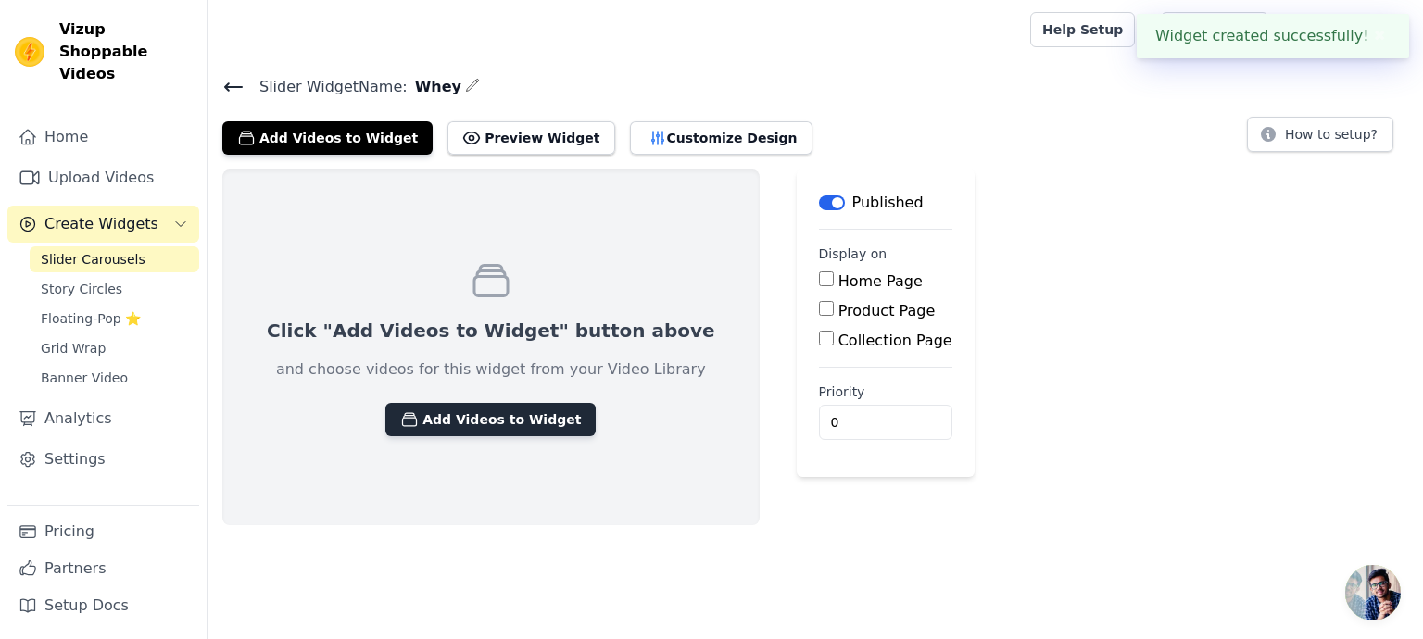
click at [492, 426] on button "Add Videos to Widget" at bounding box center [490, 419] width 210 height 33
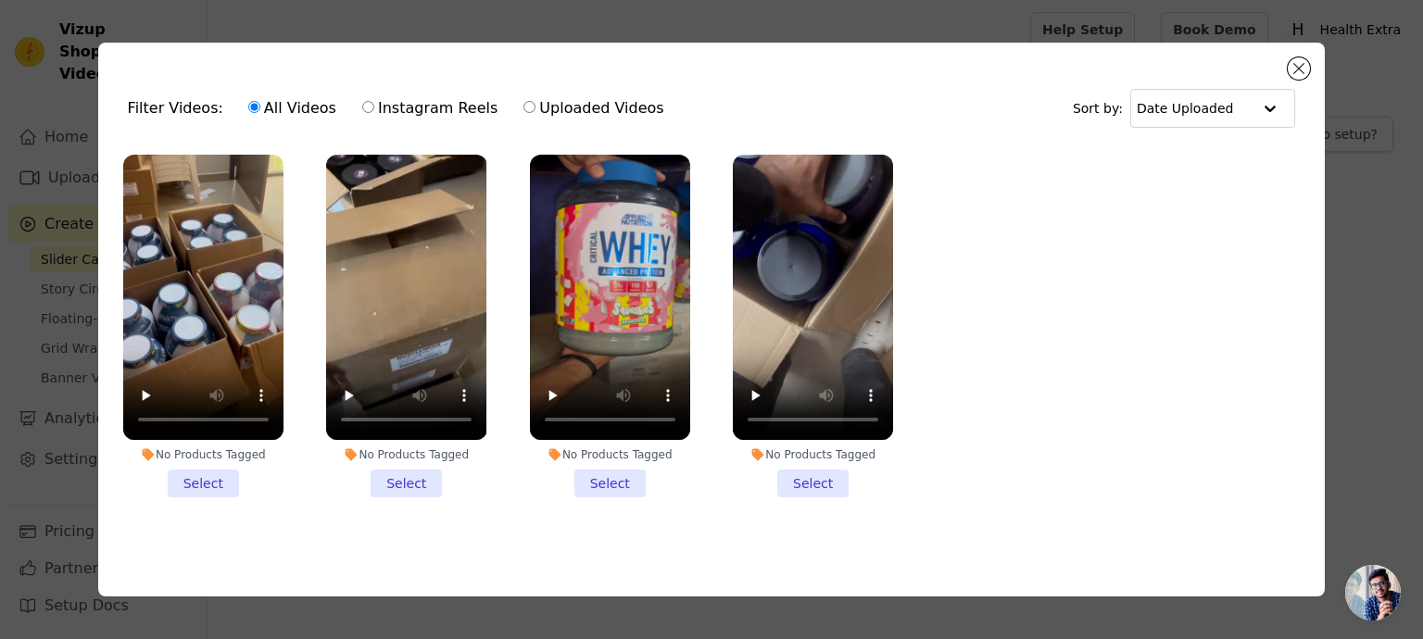
click at [196, 478] on li "No Products Tagged Select" at bounding box center [203, 326] width 160 height 343
click at [0, 0] on input "No Products Tagged Select" at bounding box center [0, 0] width 0 height 0
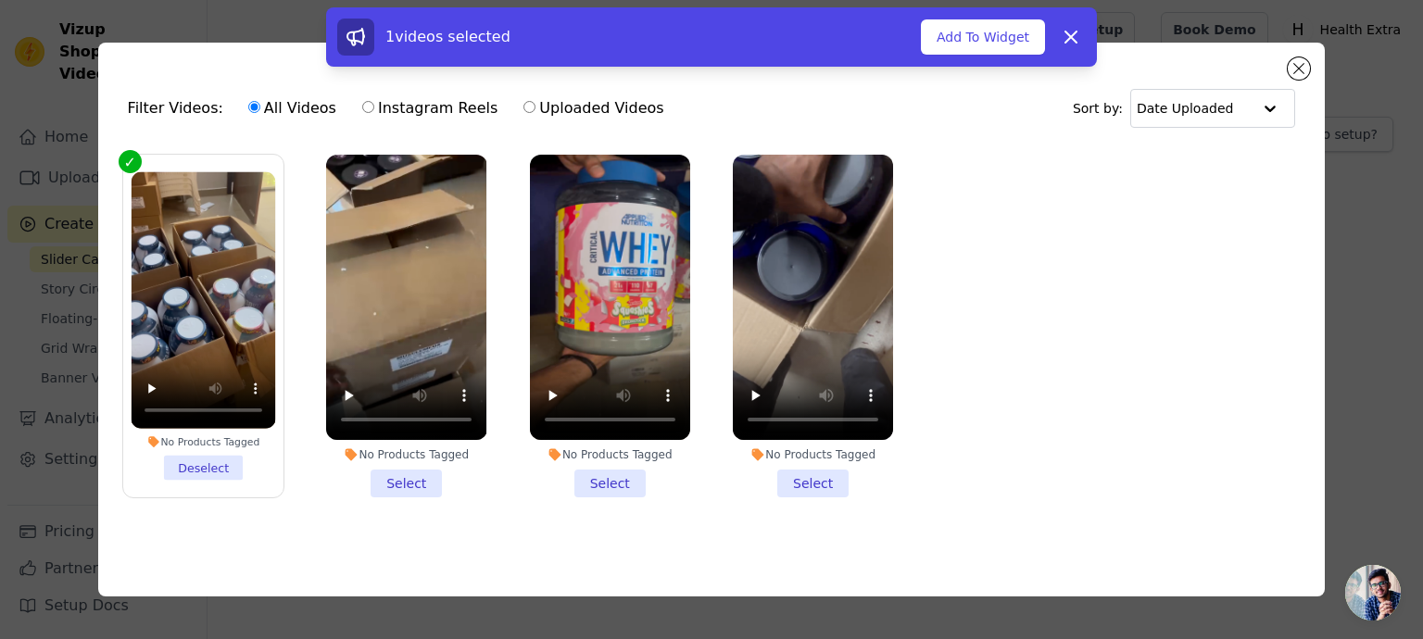
click at [341, 468] on li "No Products Tagged Select" at bounding box center [406, 326] width 160 height 343
click at [0, 0] on input "No Products Tagged Select" at bounding box center [0, 0] width 0 height 0
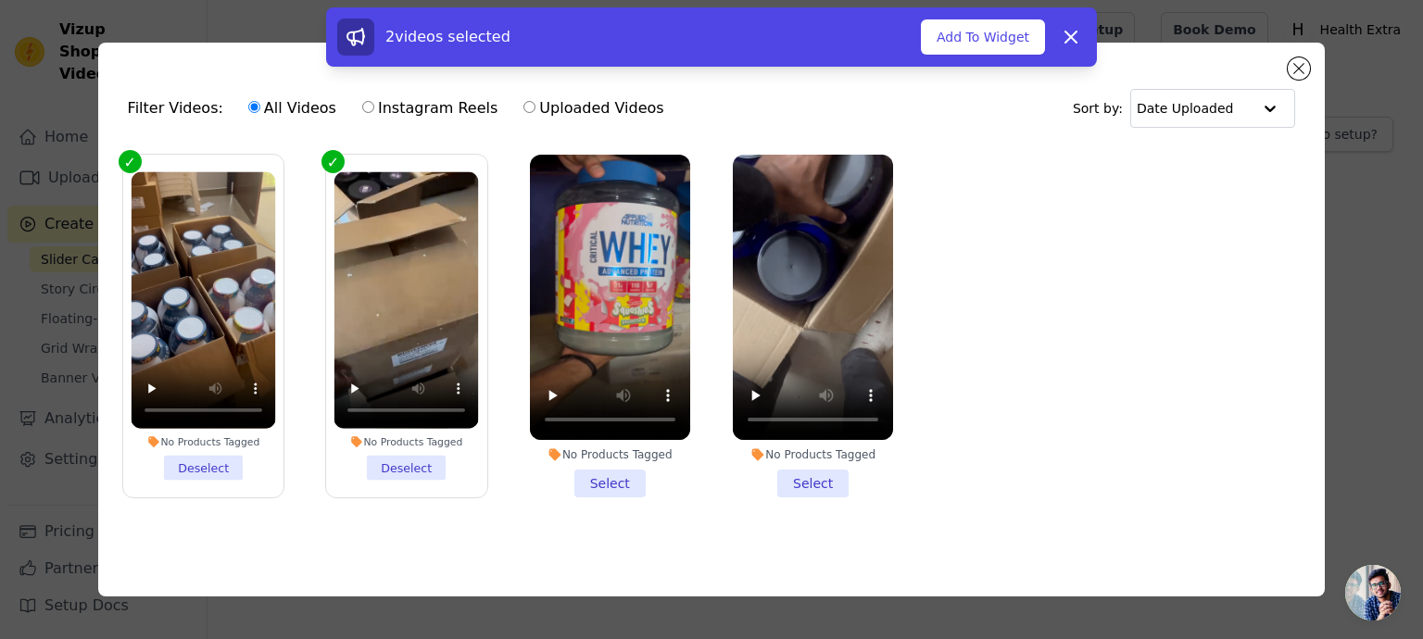
click at [556, 449] on icon at bounding box center [554, 455] width 12 height 12
click at [0, 0] on input "No Products Tagged Select" at bounding box center [0, 0] width 0 height 0
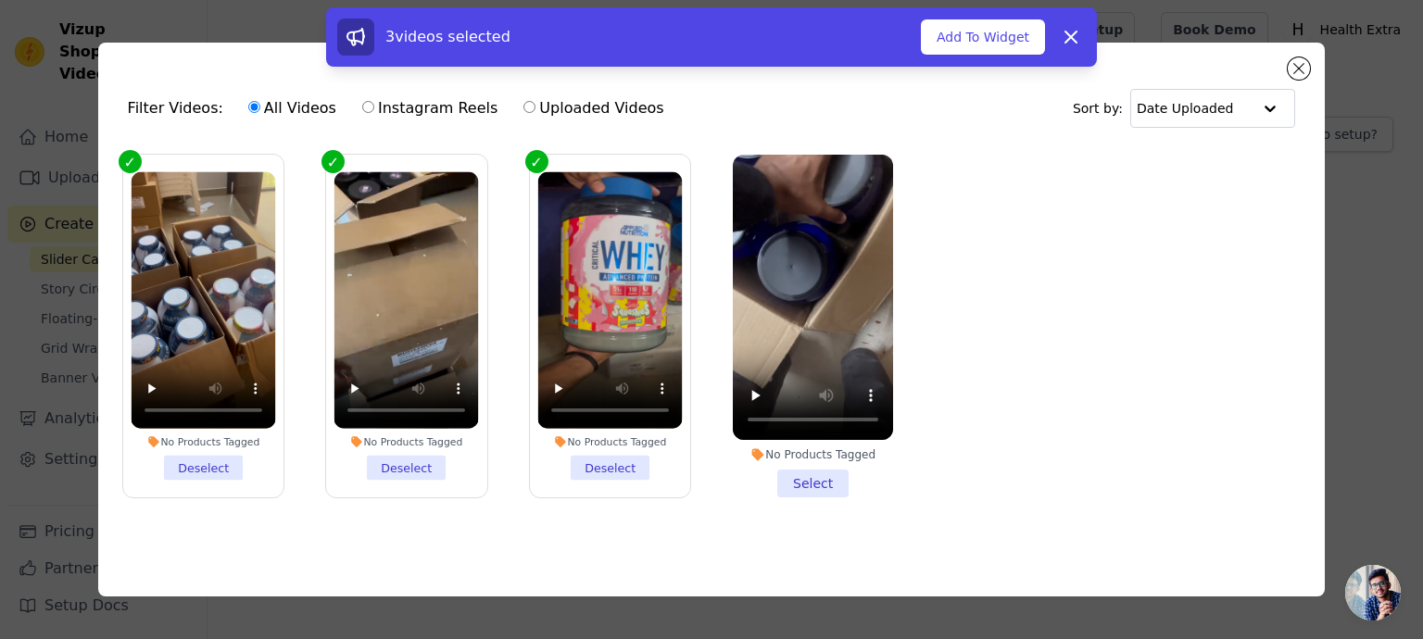
click at [809, 470] on li "No Products Tagged Select" at bounding box center [813, 326] width 160 height 343
click at [0, 0] on input "No Products Tagged Select" at bounding box center [0, 0] width 0 height 0
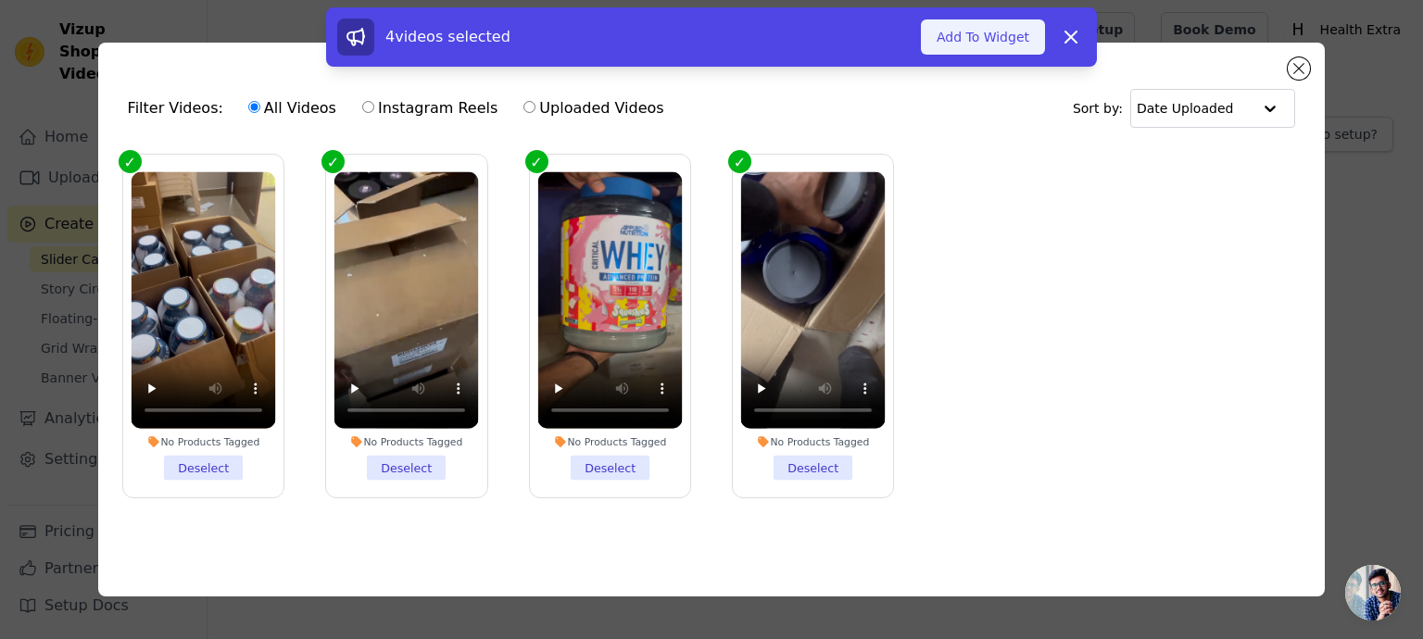
click at [1010, 44] on button "Add To Widget" at bounding box center [983, 36] width 124 height 35
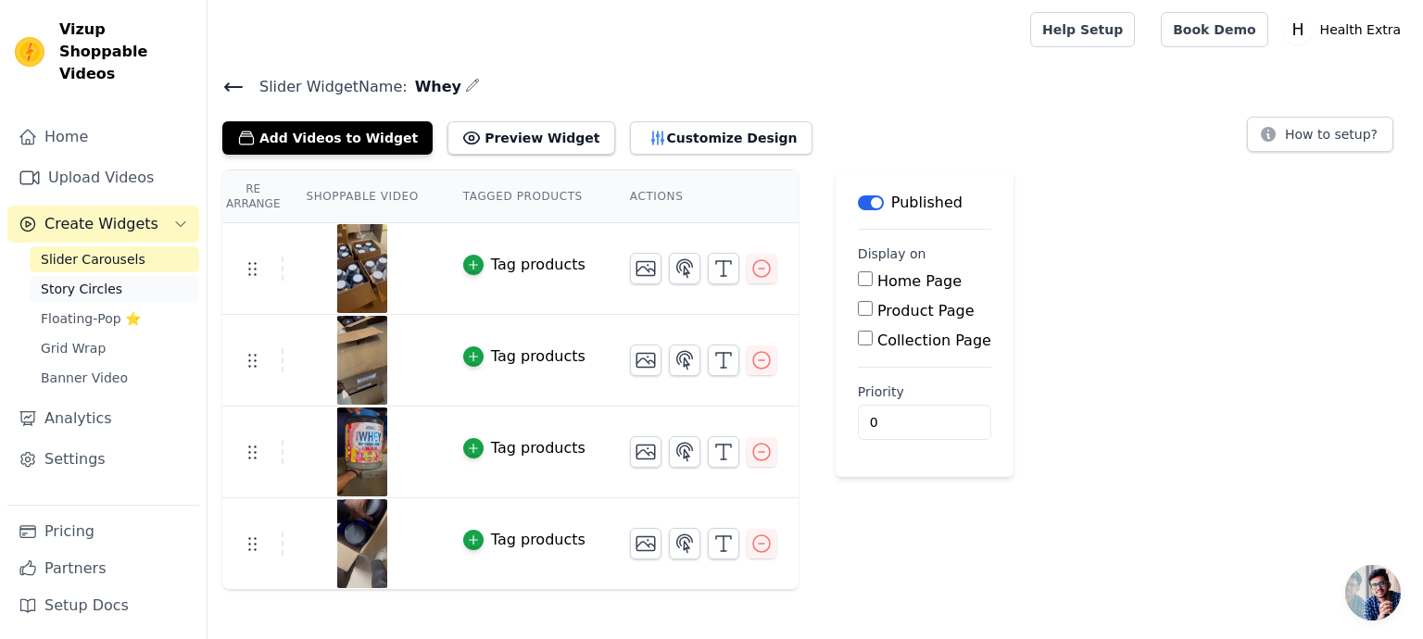
click at [93, 276] on link "Story Circles" at bounding box center [115, 289] width 170 height 26
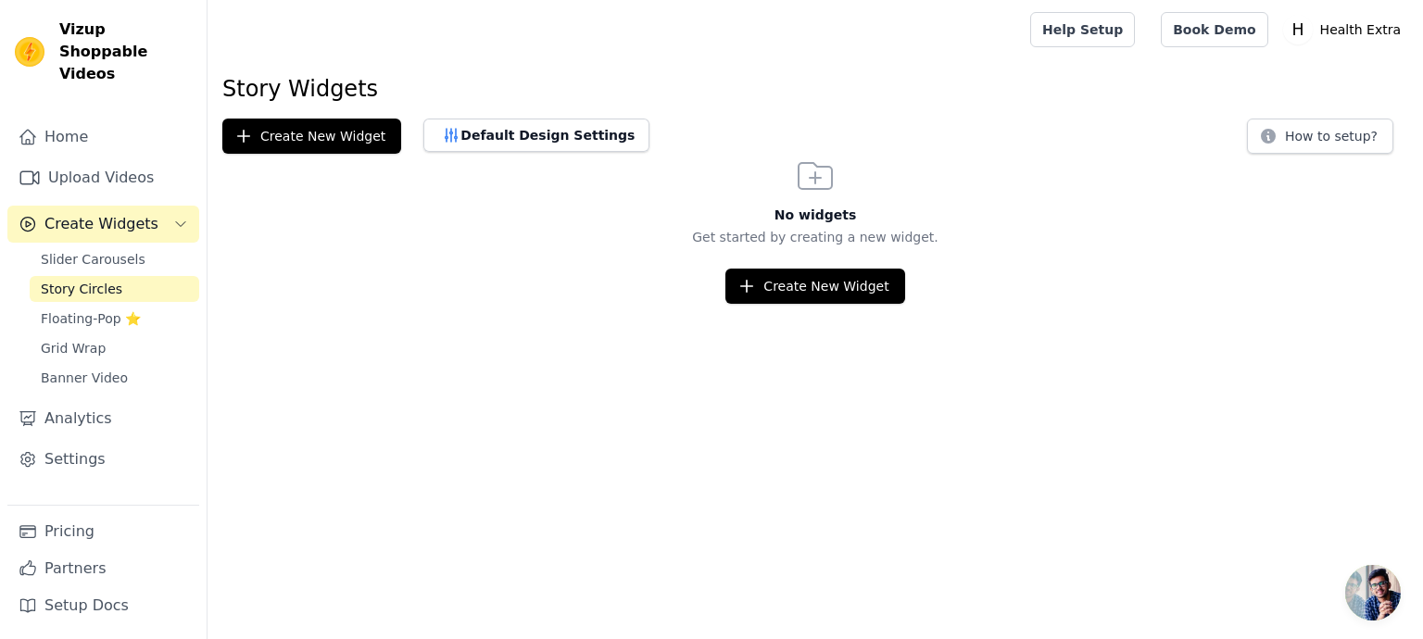
click at [123, 213] on span "Create Widgets" at bounding box center [101, 224] width 114 height 22
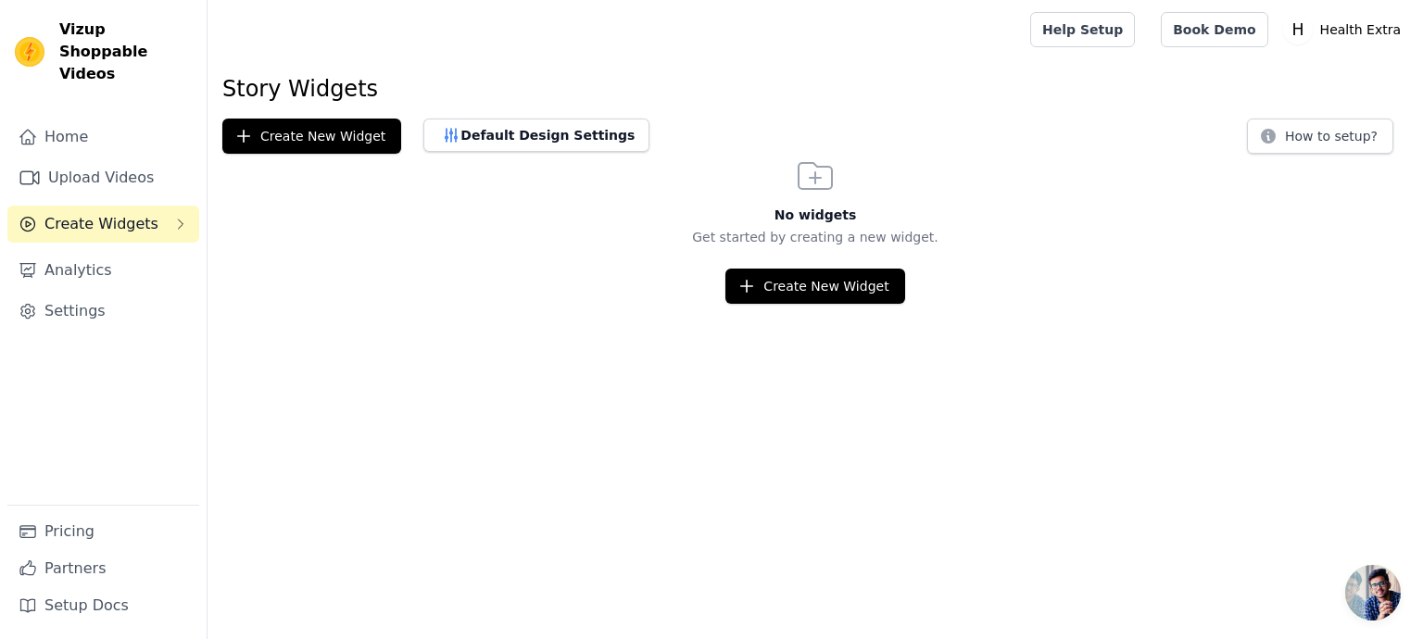
click at [123, 213] on span "Create Widgets" at bounding box center [101, 224] width 114 height 22
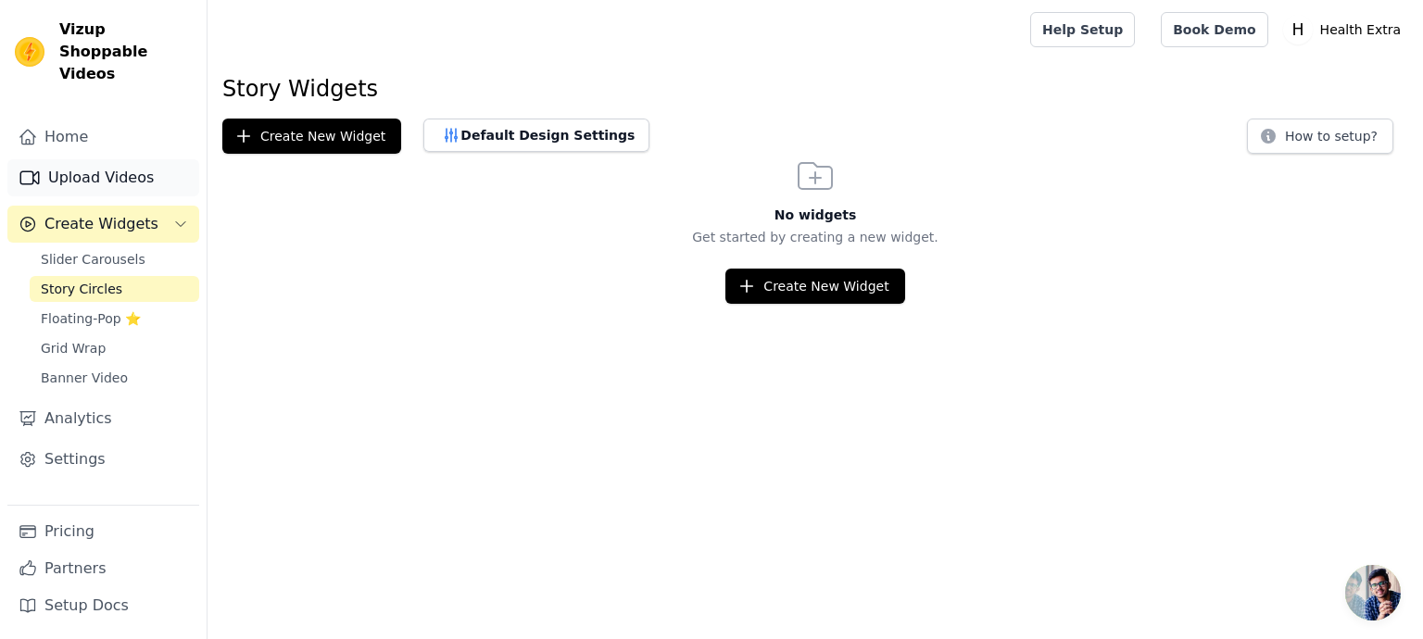
click at [115, 163] on link "Upload Videos" at bounding box center [103, 177] width 192 height 37
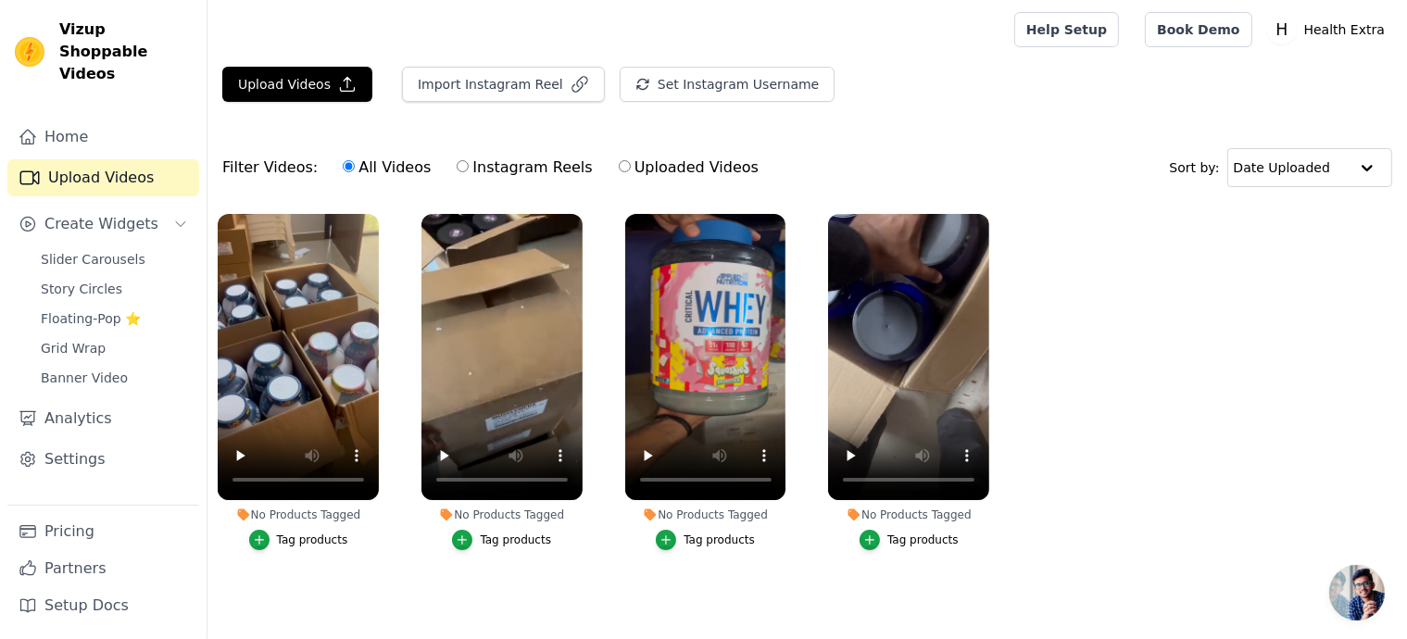
click at [298, 542] on div "Tag products" at bounding box center [312, 540] width 71 height 15
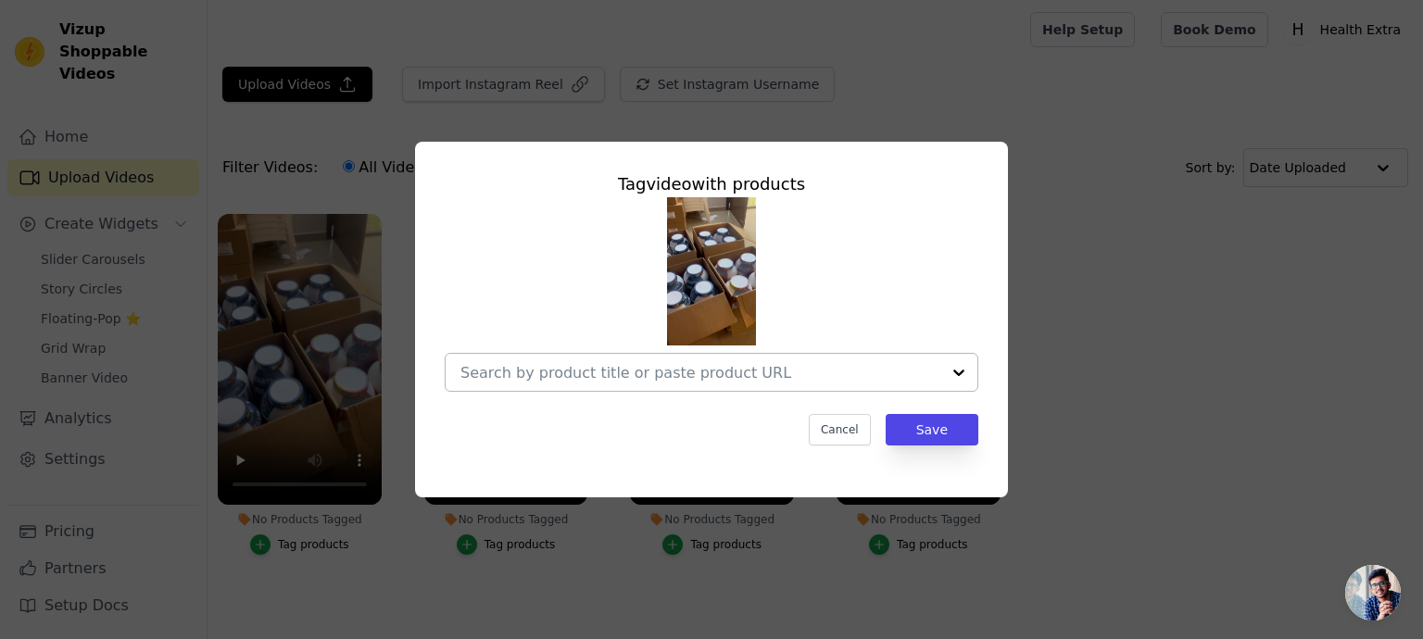
click at [653, 371] on input "No Products Tagged Tag video with products Cancel Save Tag products" at bounding box center [700, 373] width 480 height 18
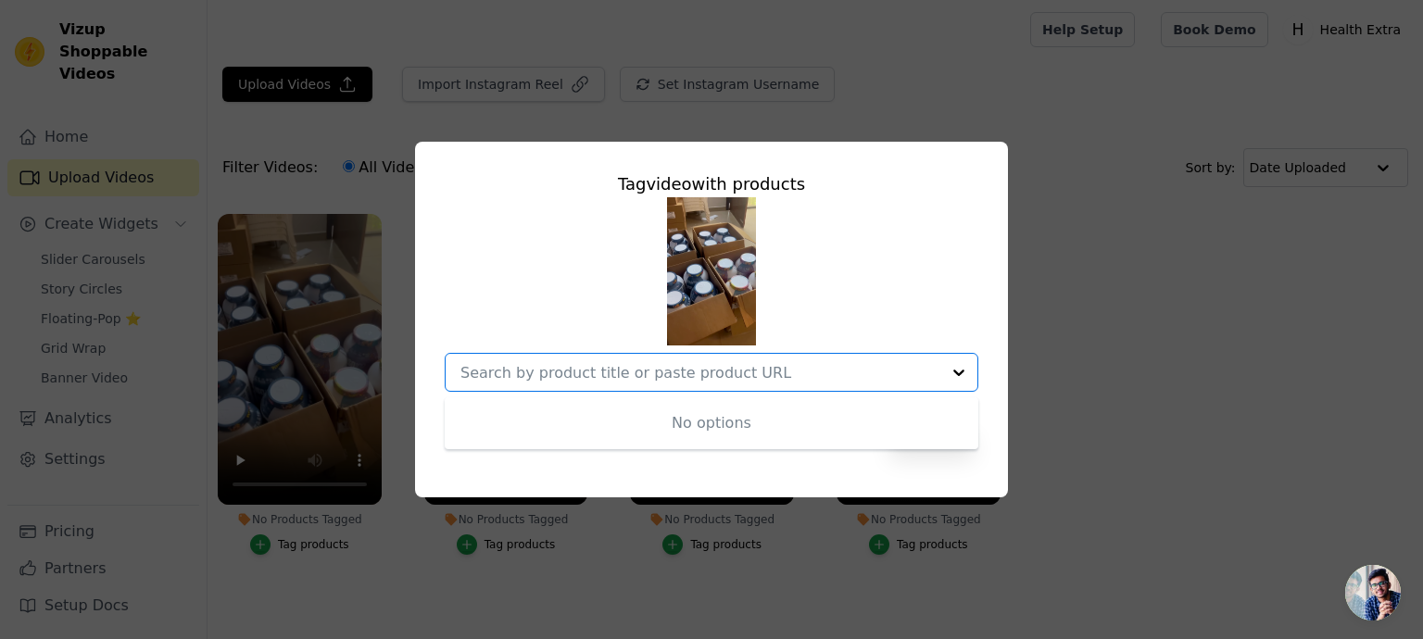
click at [692, 426] on div "No options" at bounding box center [712, 423] width 534 height 52
click at [1230, 260] on div "Tag video with products No options Option undefined, selected. Cancel Save" at bounding box center [712, 319] width 1364 height 415
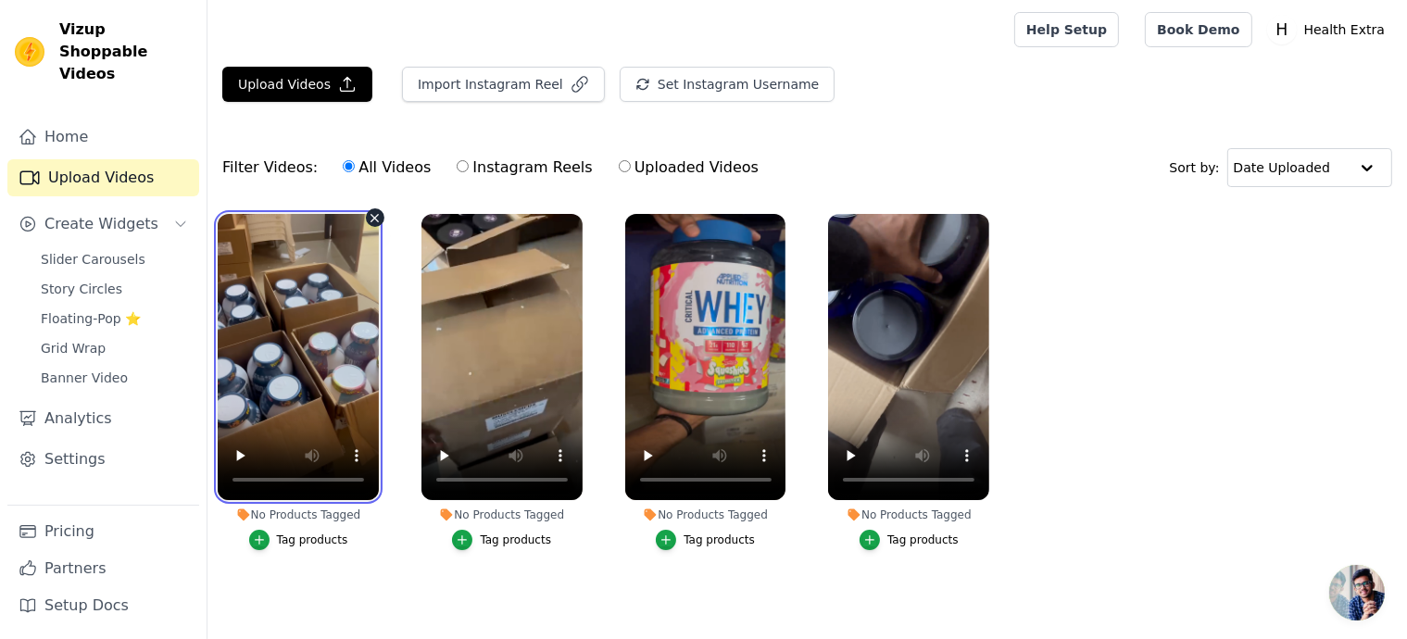
click at [354, 484] on video at bounding box center [298, 357] width 161 height 286
drag, startPoint x: 360, startPoint y: 328, endPoint x: 503, endPoint y: 359, distance: 146.1
click at [502, 359] on ul "No Products Tagged Tag products No Products Tagged Tag products No Products Tag…" at bounding box center [808, 401] width 1200 height 394
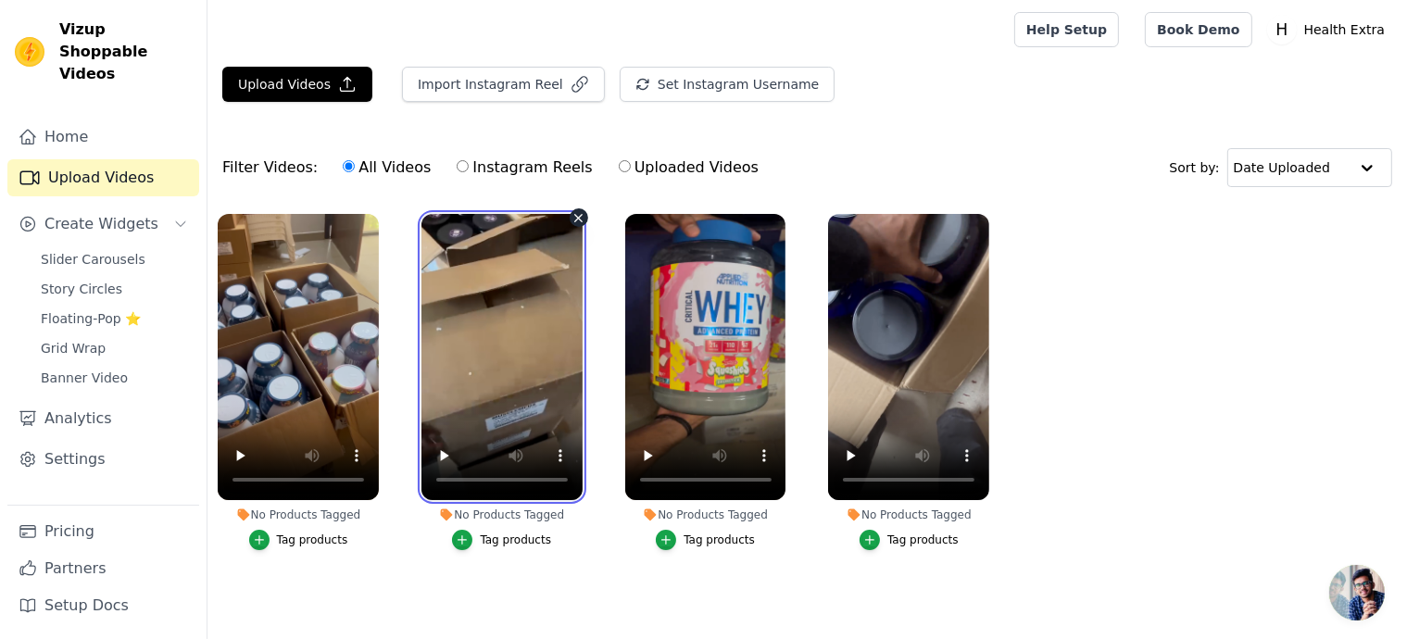
click at [510, 359] on video at bounding box center [501, 357] width 161 height 286
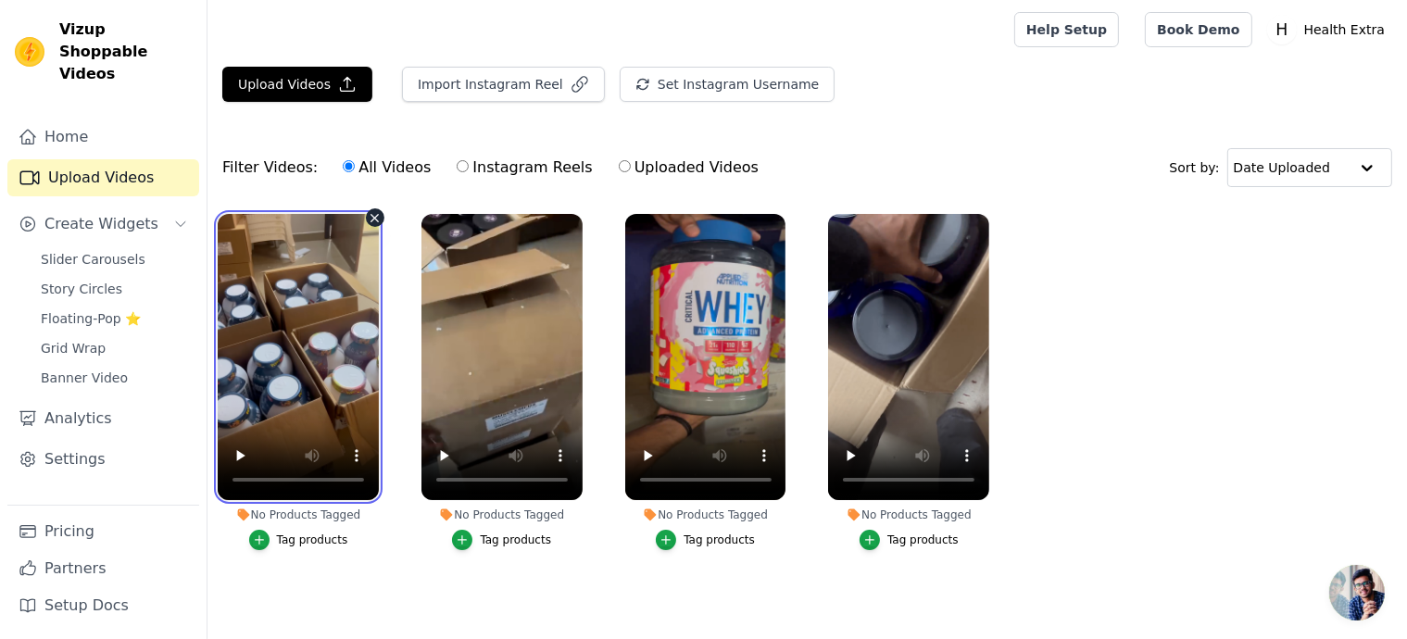
click at [280, 359] on video at bounding box center [298, 357] width 161 height 286
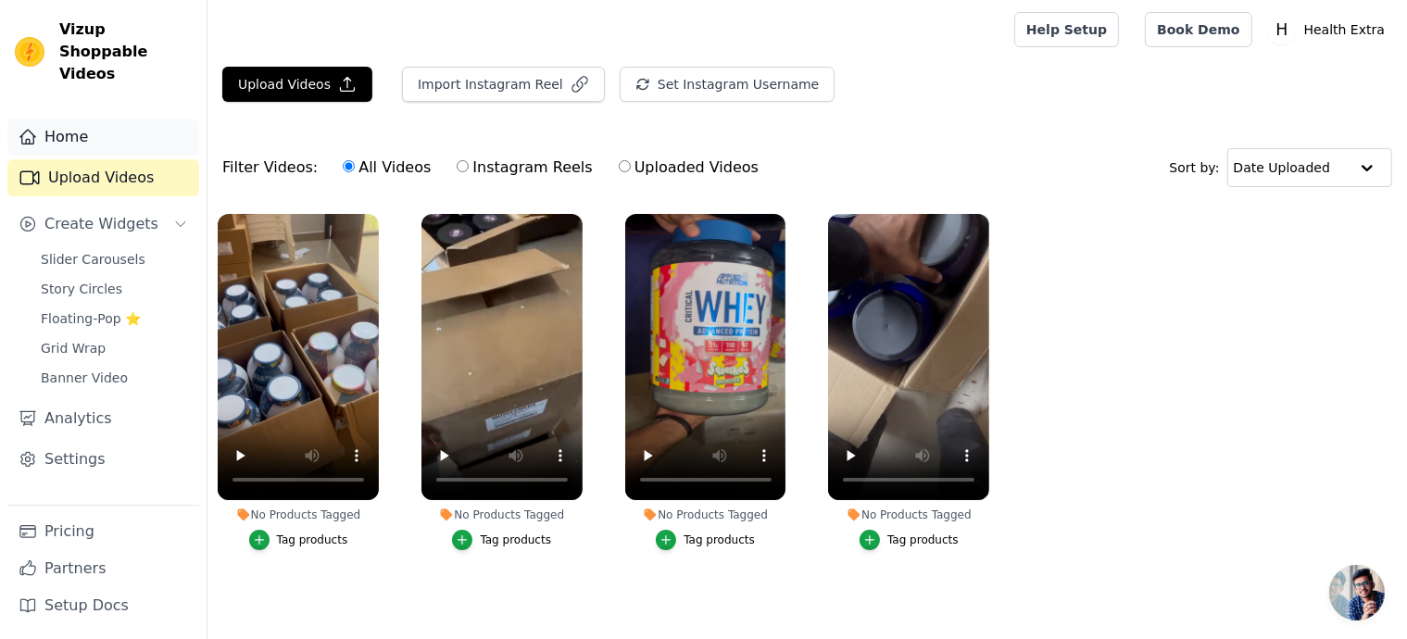
click at [102, 120] on link "Home" at bounding box center [103, 137] width 192 height 37
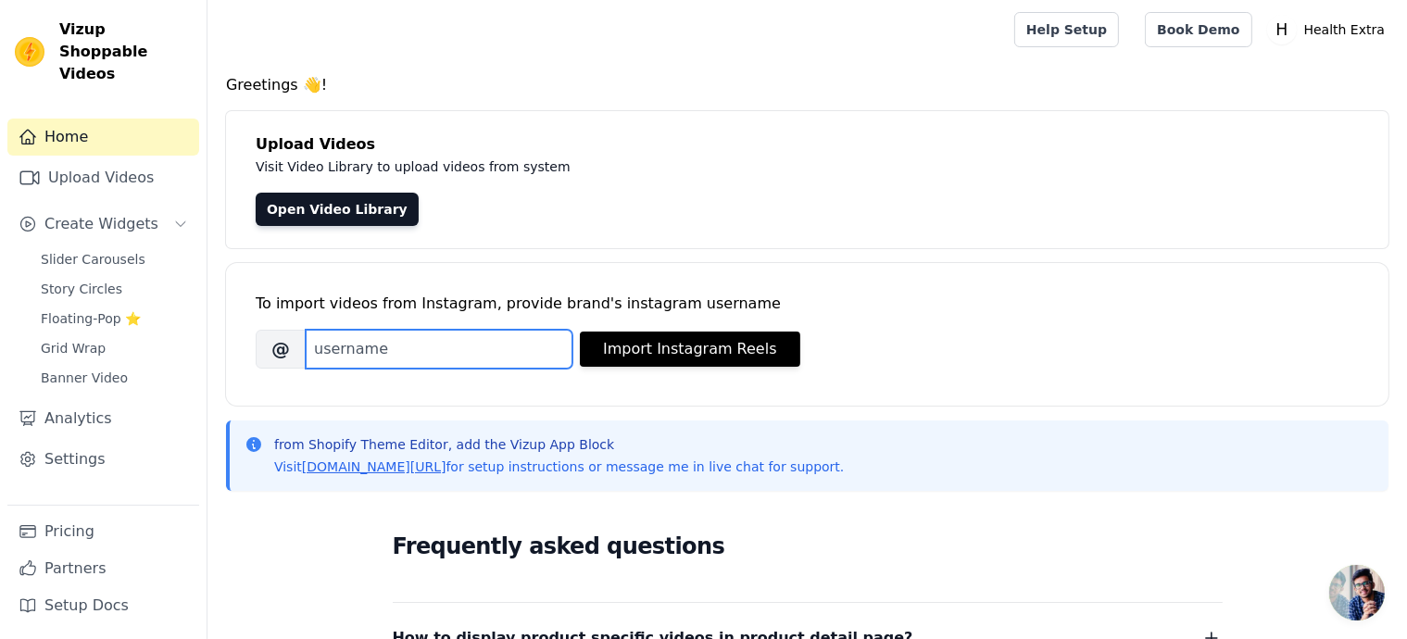
click at [404, 342] on input "Brand's Instagram Username" at bounding box center [439, 349] width 267 height 39
drag, startPoint x: 404, startPoint y: 342, endPoint x: 1043, endPoint y: 314, distance: 639.8
click at [1043, 314] on div "To import videos from Instagram, provide brand's instagram username" at bounding box center [807, 304] width 1103 height 22
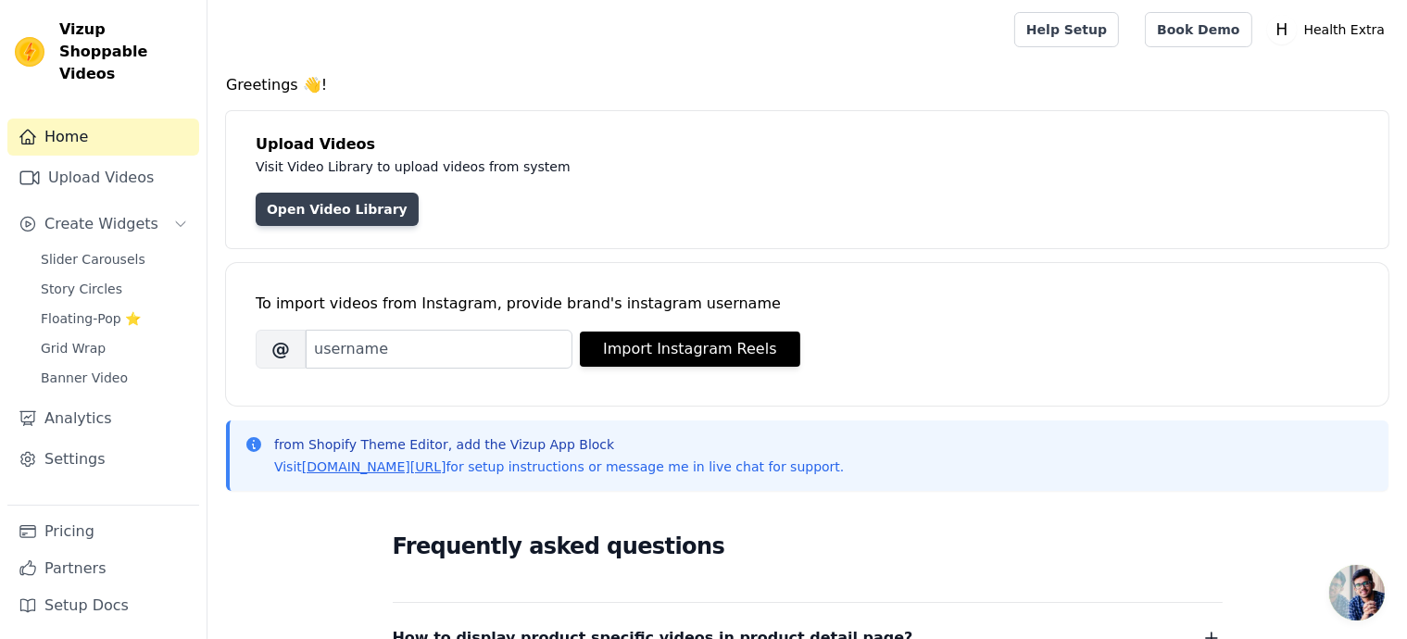
click at [328, 208] on link "Open Video Library" at bounding box center [337, 209] width 163 height 33
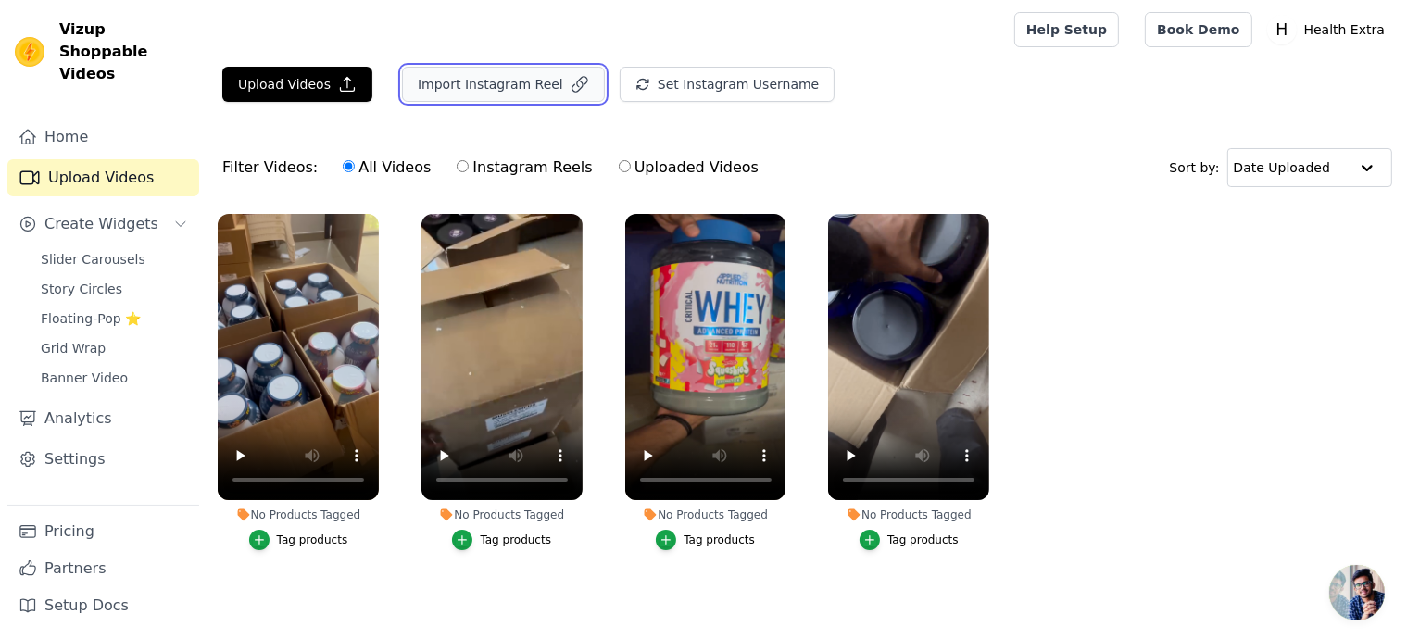
click at [495, 84] on button "Import Instagram Reel" at bounding box center [503, 84] width 203 height 35
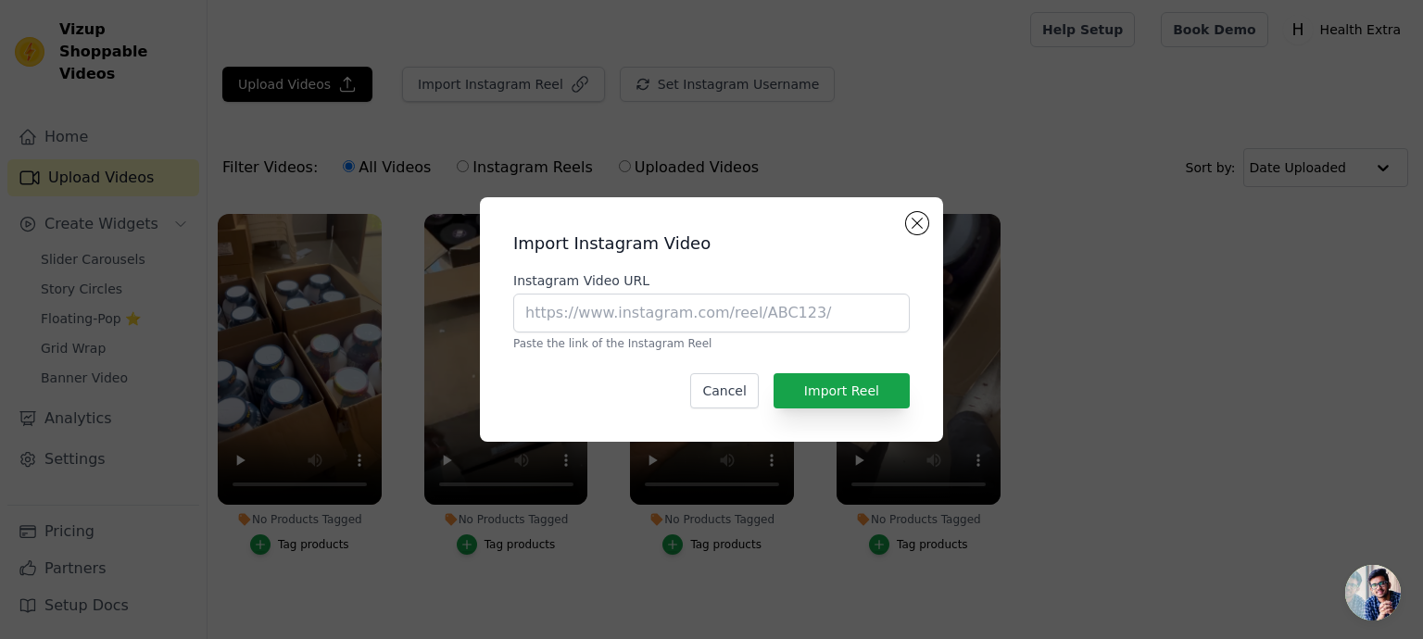
click at [1242, 331] on div "Import Instagram Video Instagram Video URL Paste the link of the Instagram Reel…" at bounding box center [712, 320] width 1364 height 304
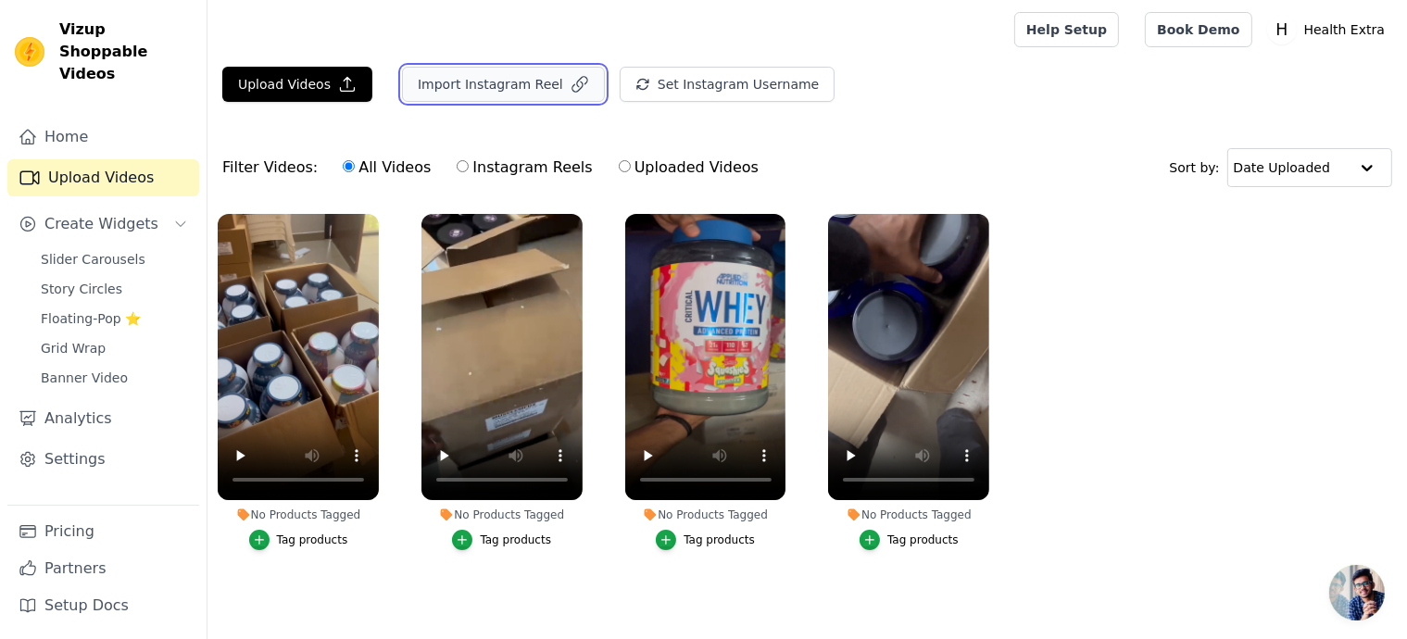
click at [512, 88] on button "Import Instagram Reel" at bounding box center [503, 84] width 203 height 35
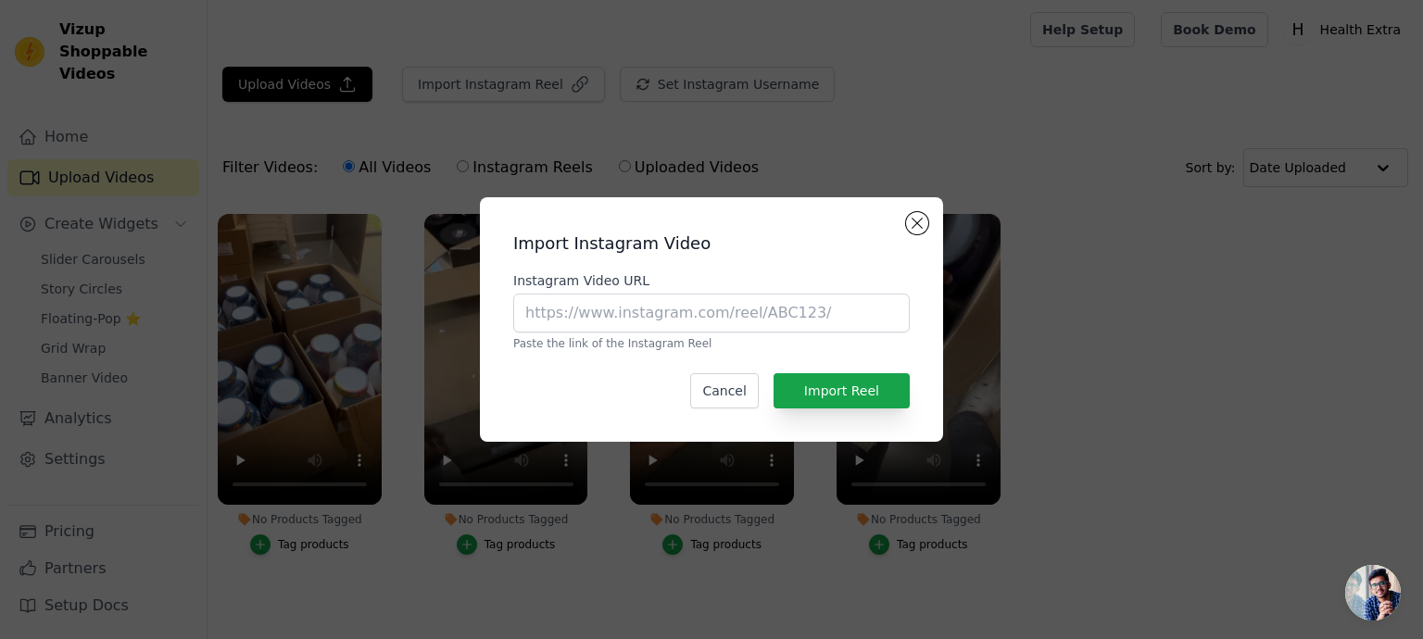
click at [1159, 402] on div "Import Instagram Video Instagram Video URL Paste the link of the Instagram Reel…" at bounding box center [712, 320] width 1364 height 304
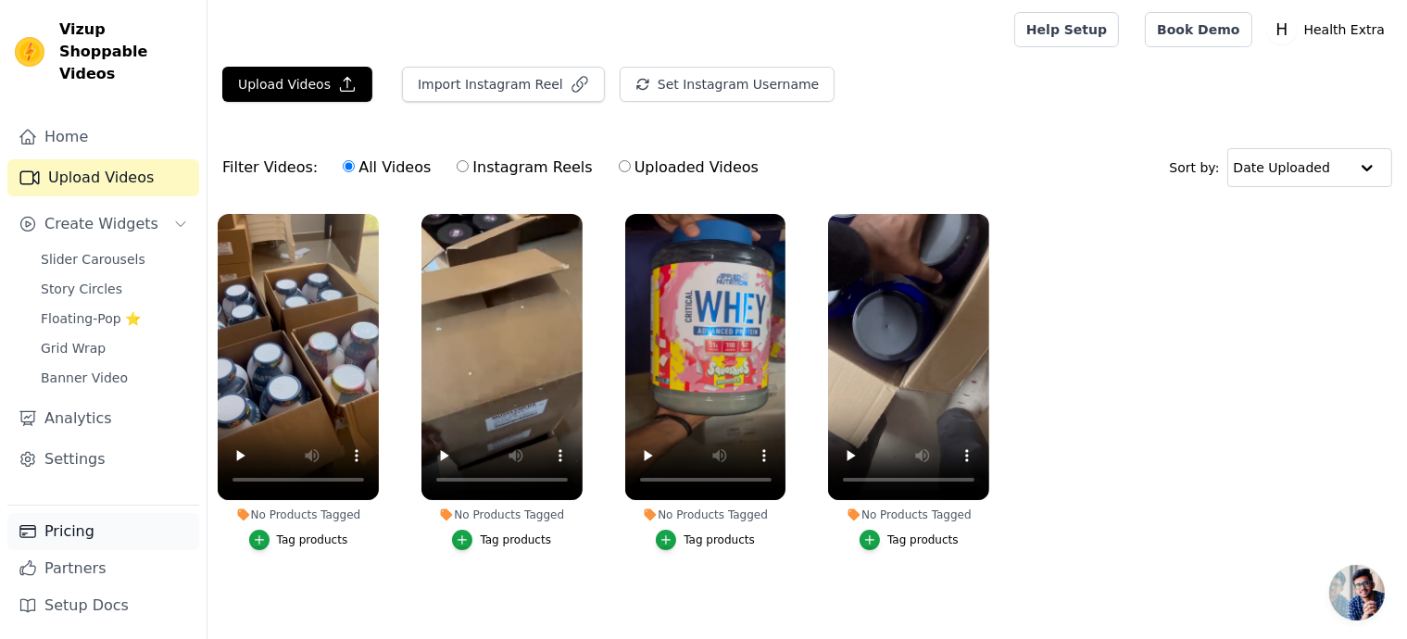
click at [107, 541] on link "Pricing" at bounding box center [103, 531] width 192 height 37
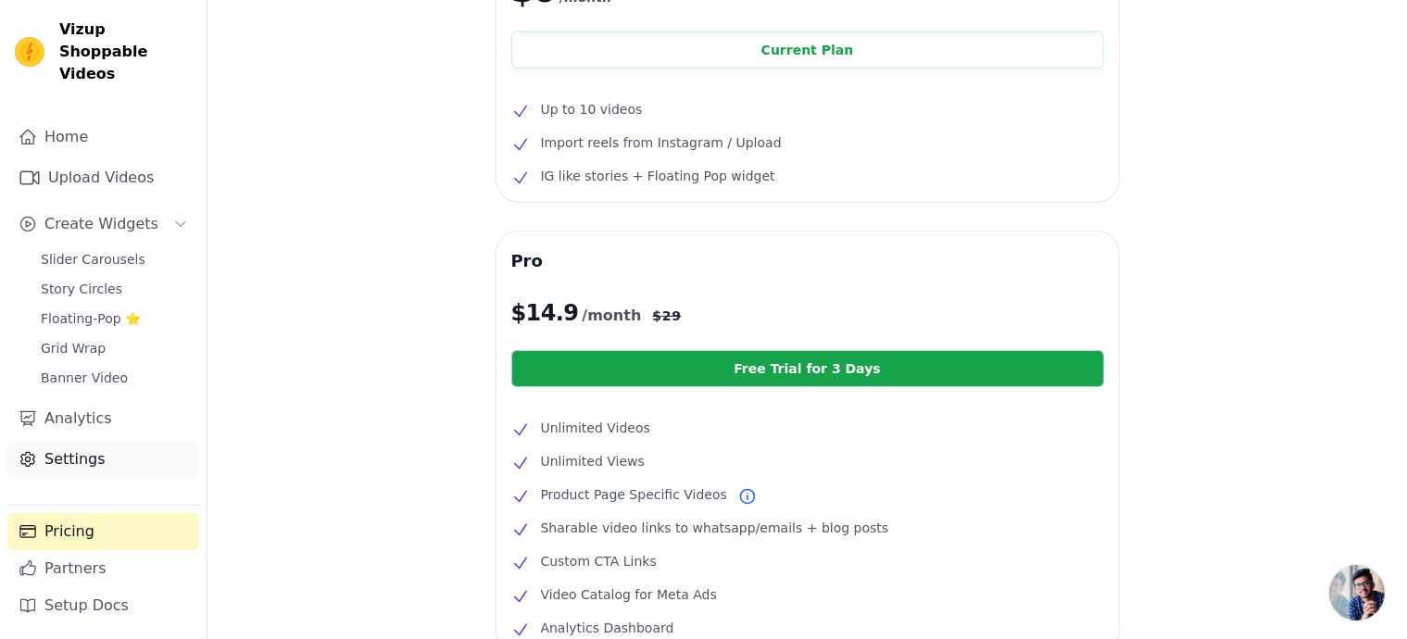
scroll to position [167, 0]
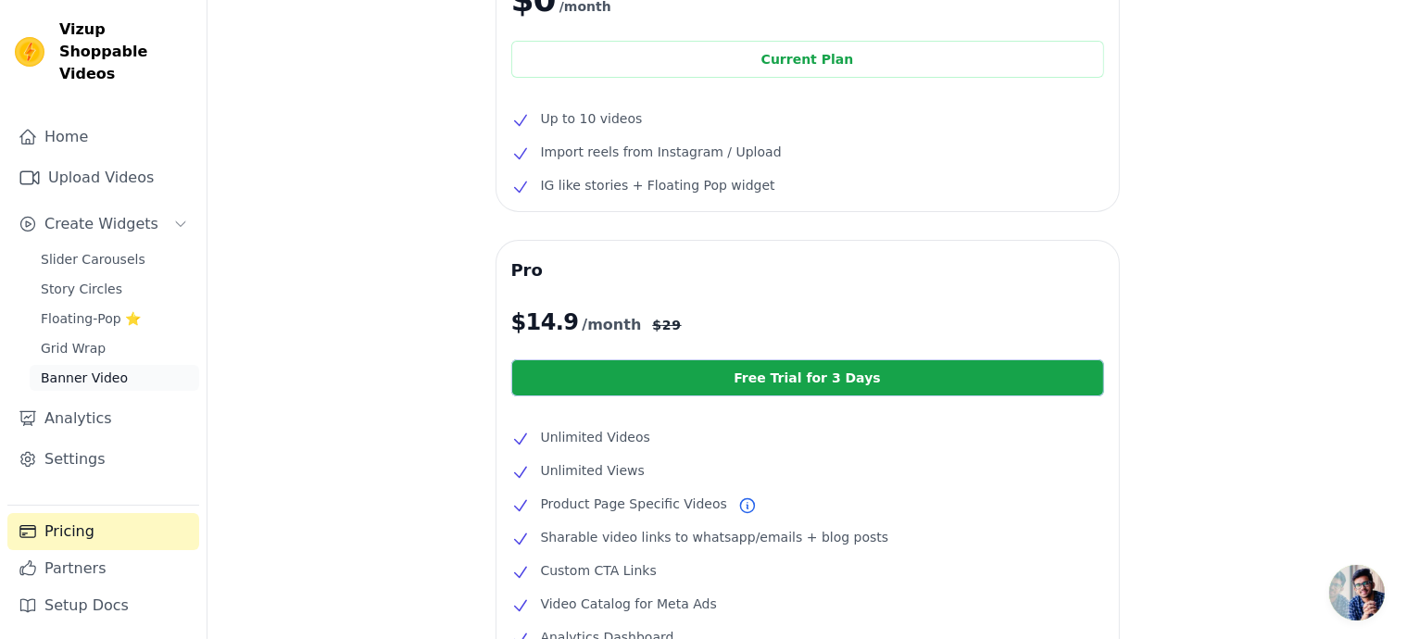
click at [82, 369] on span "Banner Video" at bounding box center [84, 378] width 87 height 19
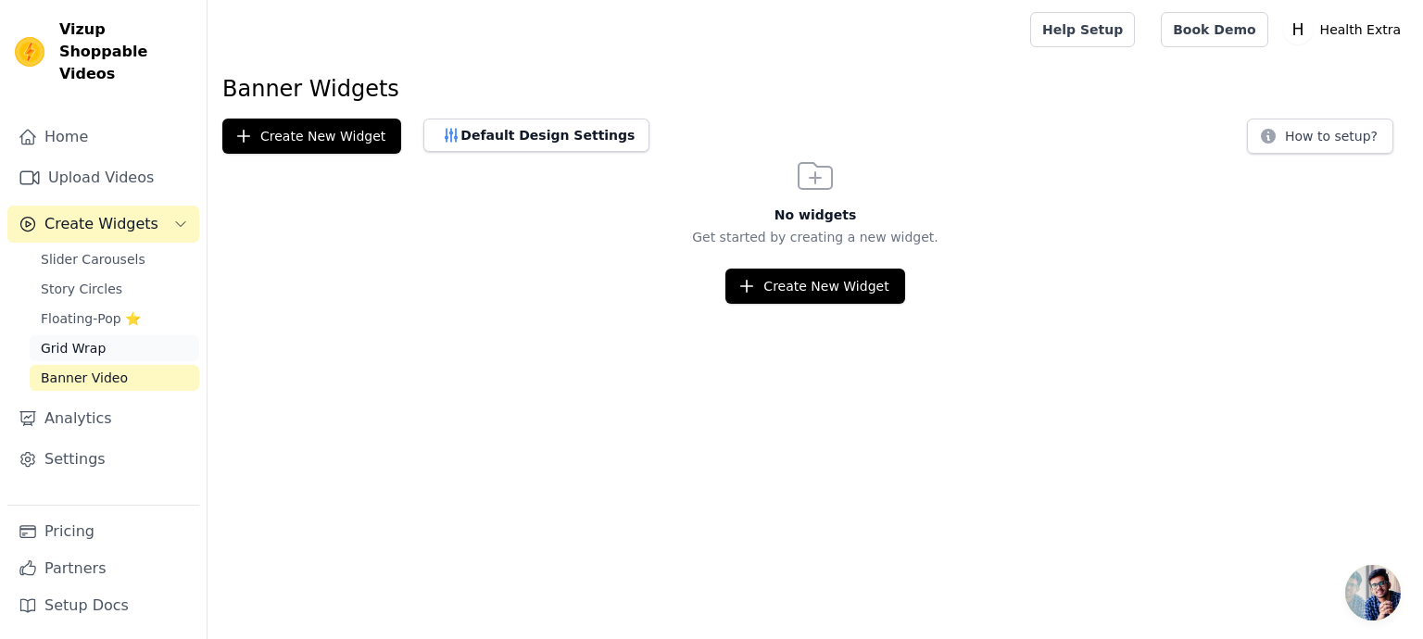
click at [86, 339] on span "Grid Wrap" at bounding box center [73, 348] width 65 height 19
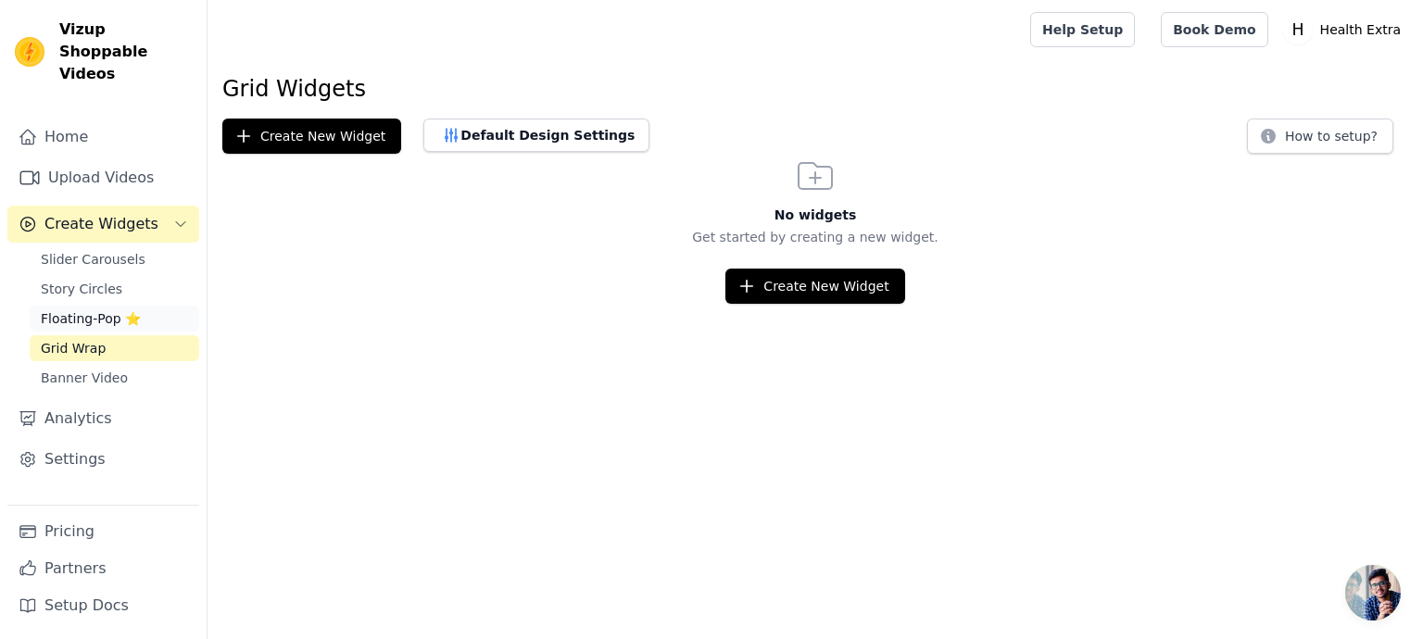
click at [87, 309] on span "Floating-Pop ⭐" at bounding box center [91, 318] width 100 height 19
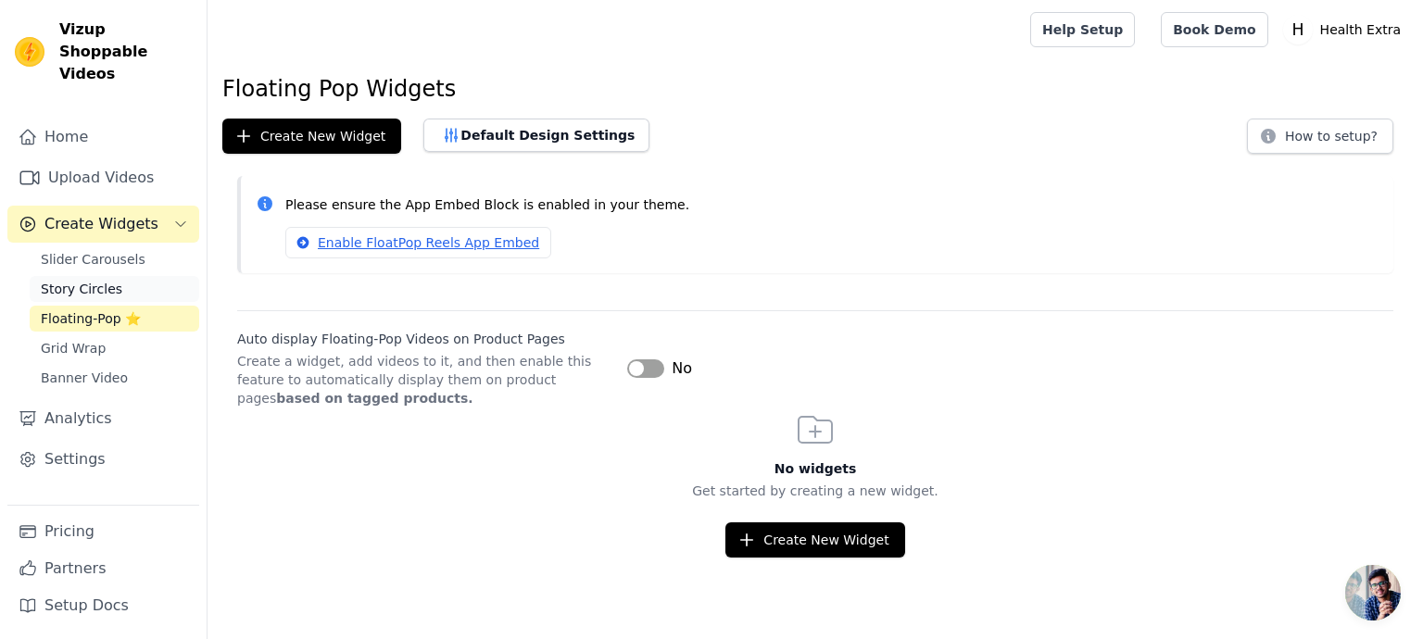
click at [96, 280] on span "Story Circles" at bounding box center [82, 289] width 82 height 19
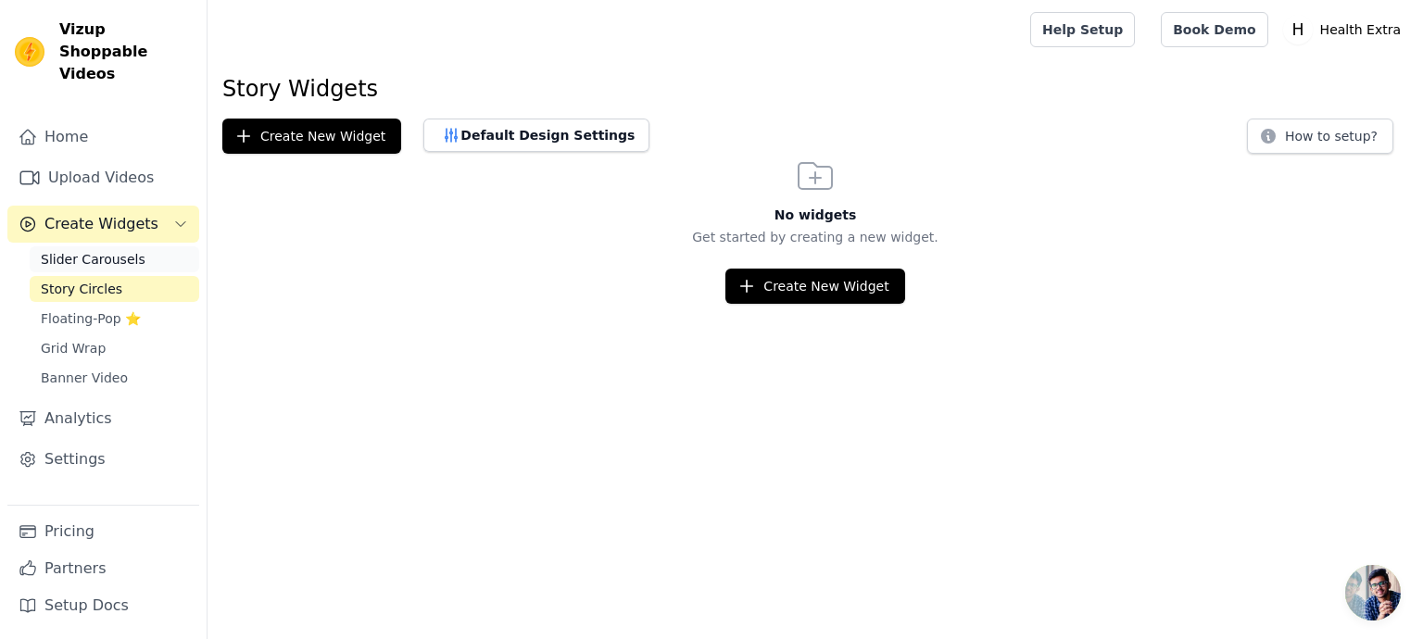
click at [119, 250] on span "Slider Carousels" at bounding box center [93, 259] width 105 height 19
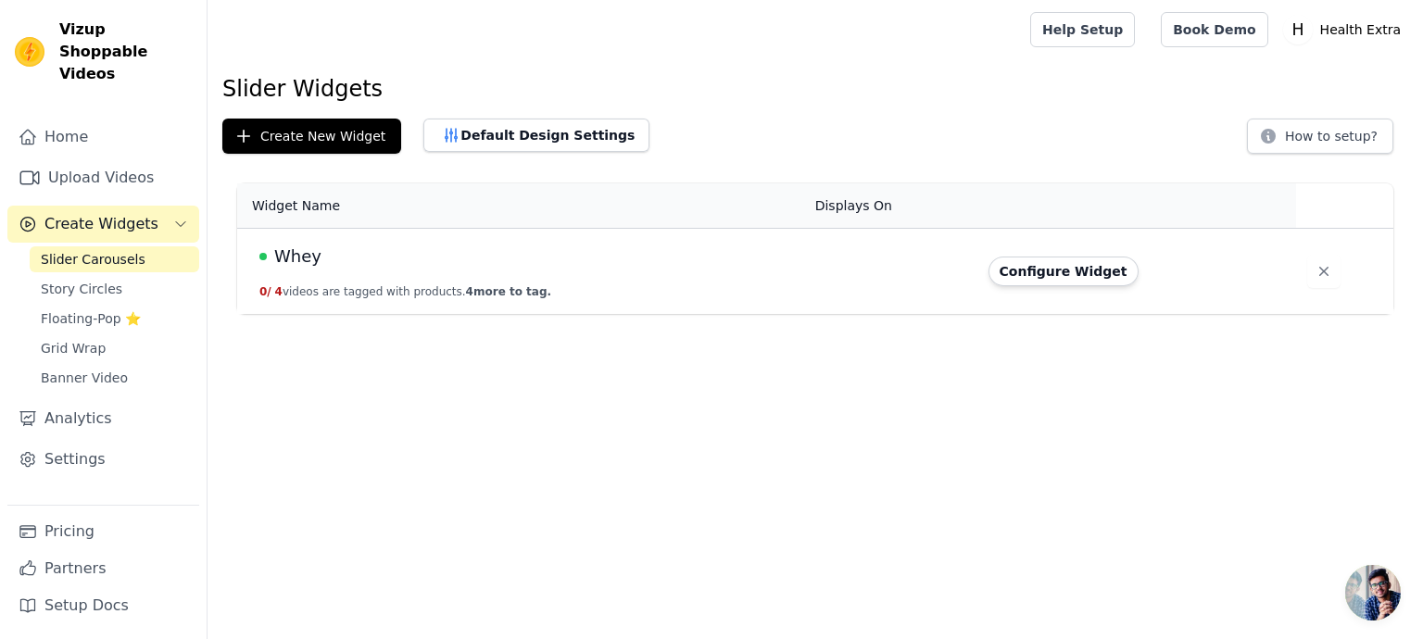
click at [767, 268] on div "Whey" at bounding box center [526, 257] width 534 height 26
click at [1041, 269] on button "Configure Widget" at bounding box center [1063, 272] width 150 height 30
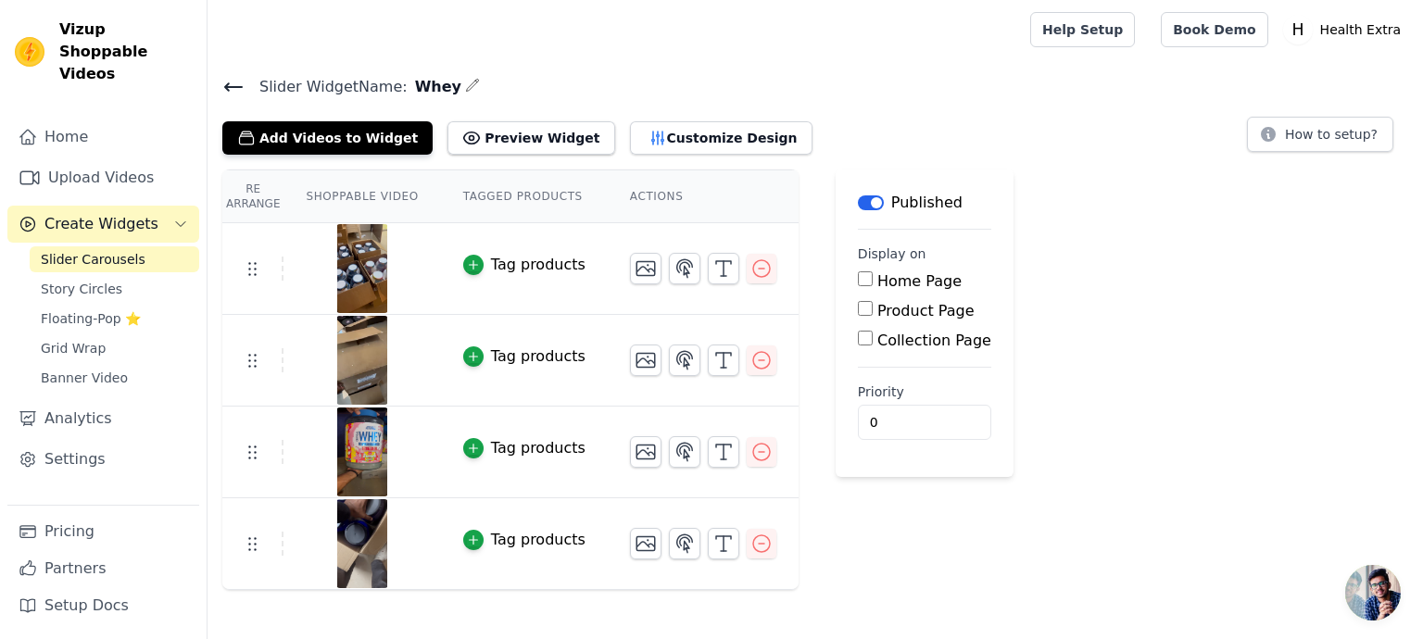
click at [858, 283] on input "Home Page" at bounding box center [865, 278] width 15 height 15
checkbox input "true"
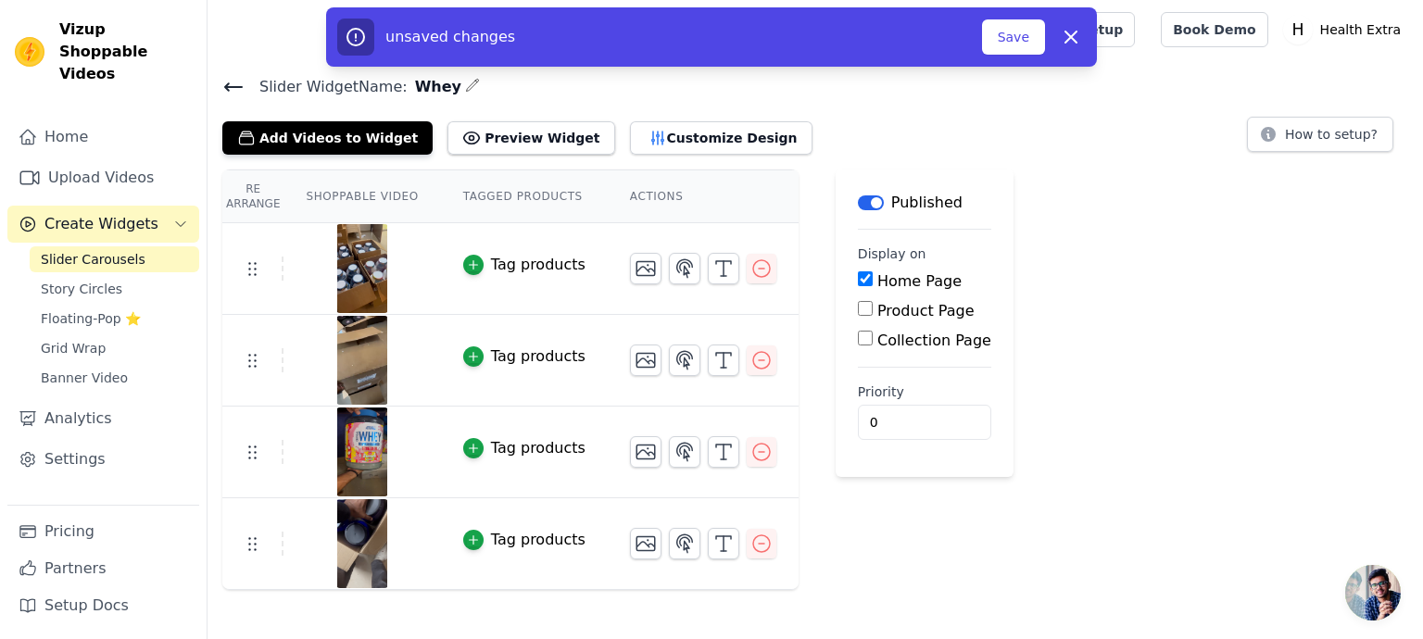
click at [858, 311] on input "Product Page" at bounding box center [865, 308] width 15 height 15
checkbox input "true"
click at [858, 390] on input "Collection Page" at bounding box center [865, 390] width 15 height 15
checkbox input "true"
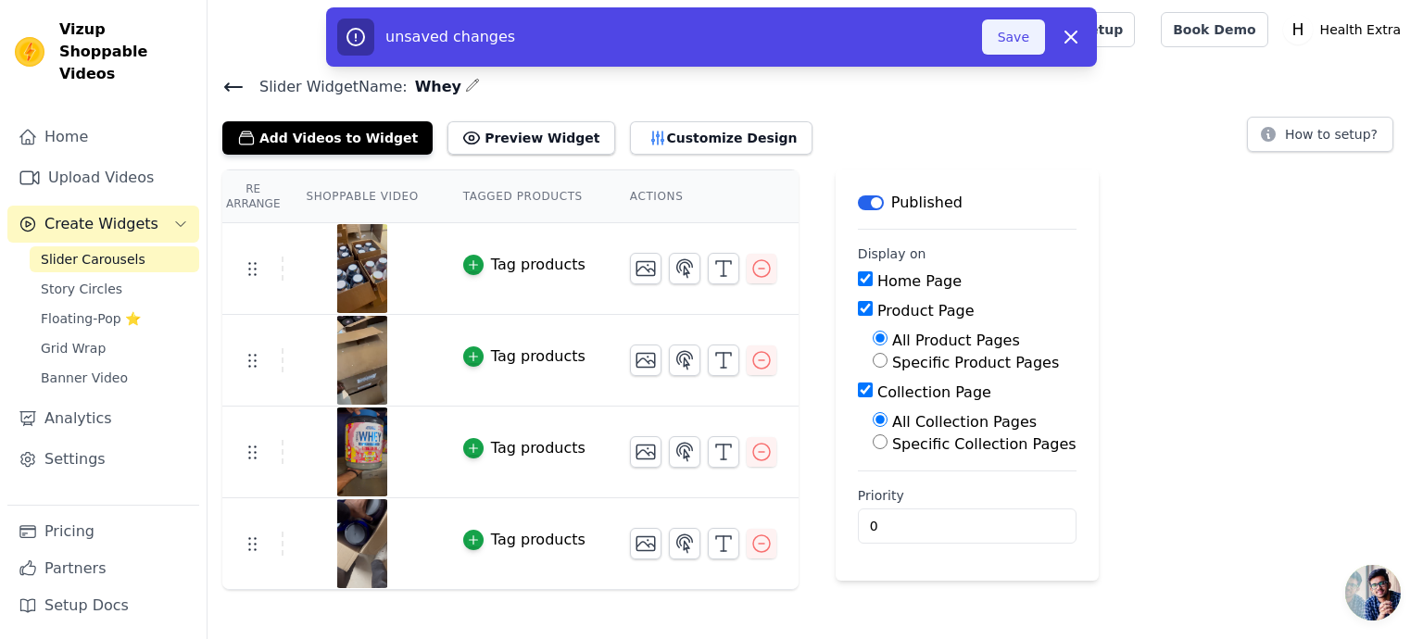
click at [1025, 31] on button "Save" at bounding box center [1013, 36] width 63 height 35
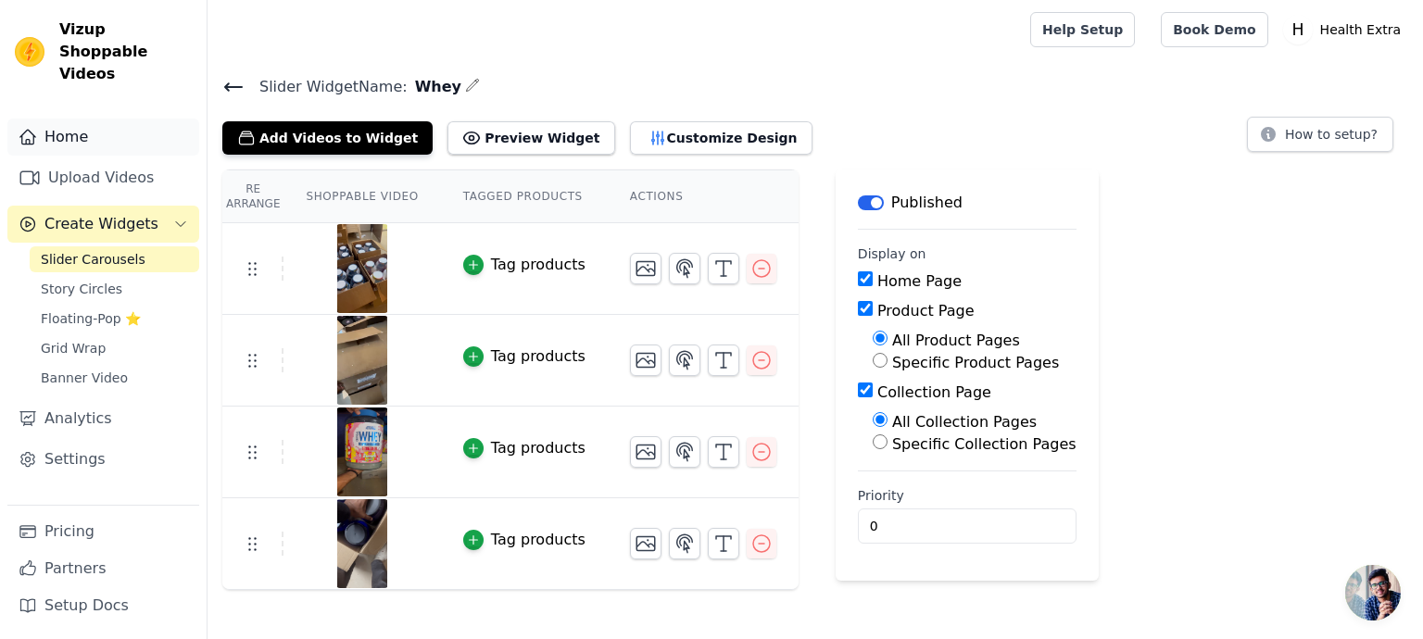
click at [51, 119] on link "Home" at bounding box center [103, 137] width 192 height 37
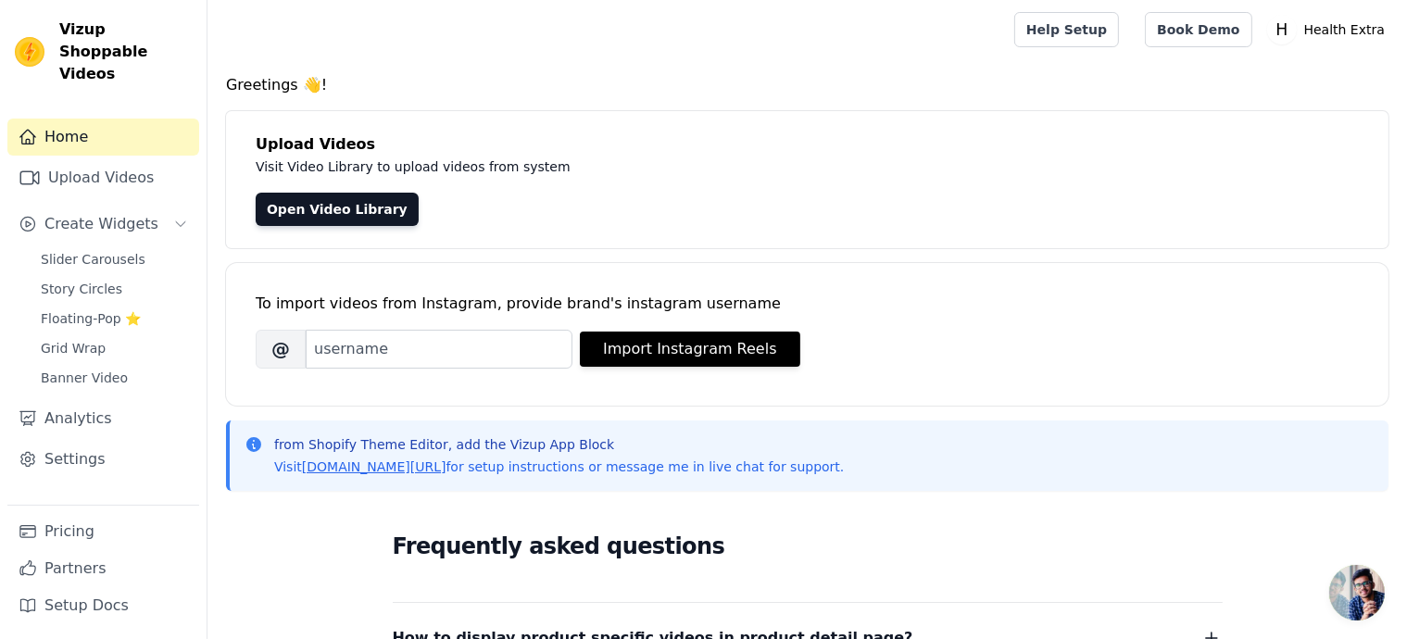
click at [115, 34] on span "Vizup Shoppable Videos" at bounding box center [125, 52] width 132 height 67
click at [120, 51] on span "Vizup Shoppable Videos" at bounding box center [125, 52] width 132 height 67
click at [1367, 26] on p "Health Extra" at bounding box center [1344, 29] width 95 height 33
click at [1242, 71] on link "Settings" at bounding box center [1303, 76] width 178 height 33
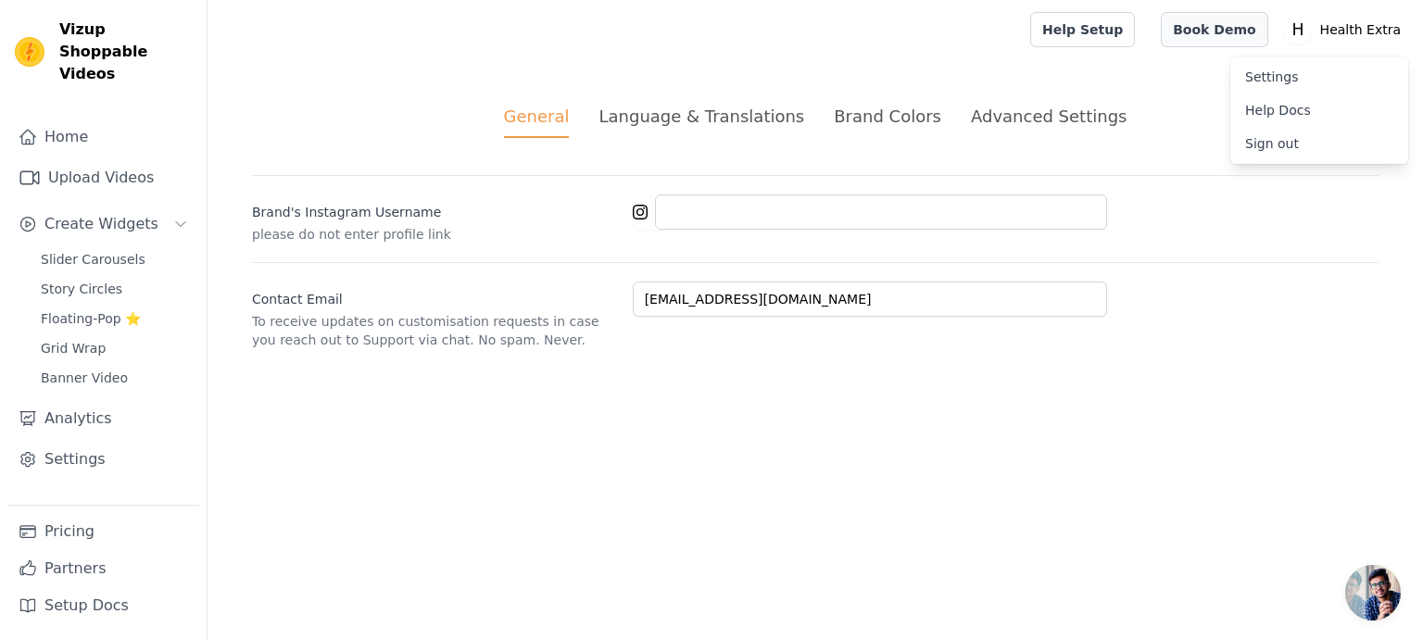
click at [1215, 35] on link "Book Demo" at bounding box center [1214, 29] width 107 height 35
